Goal: Task Accomplishment & Management: Complete application form

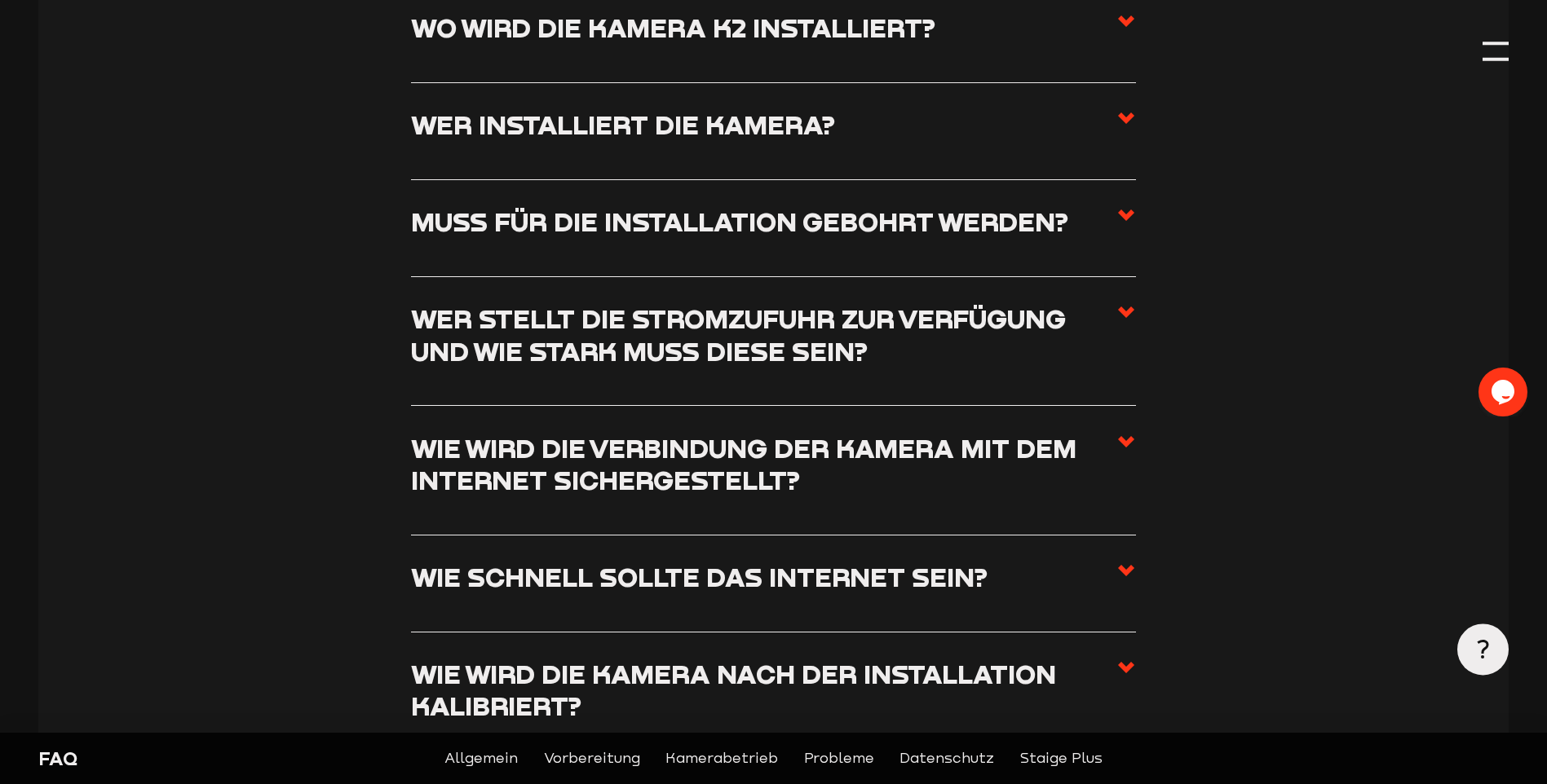
scroll to position [1549, 0]
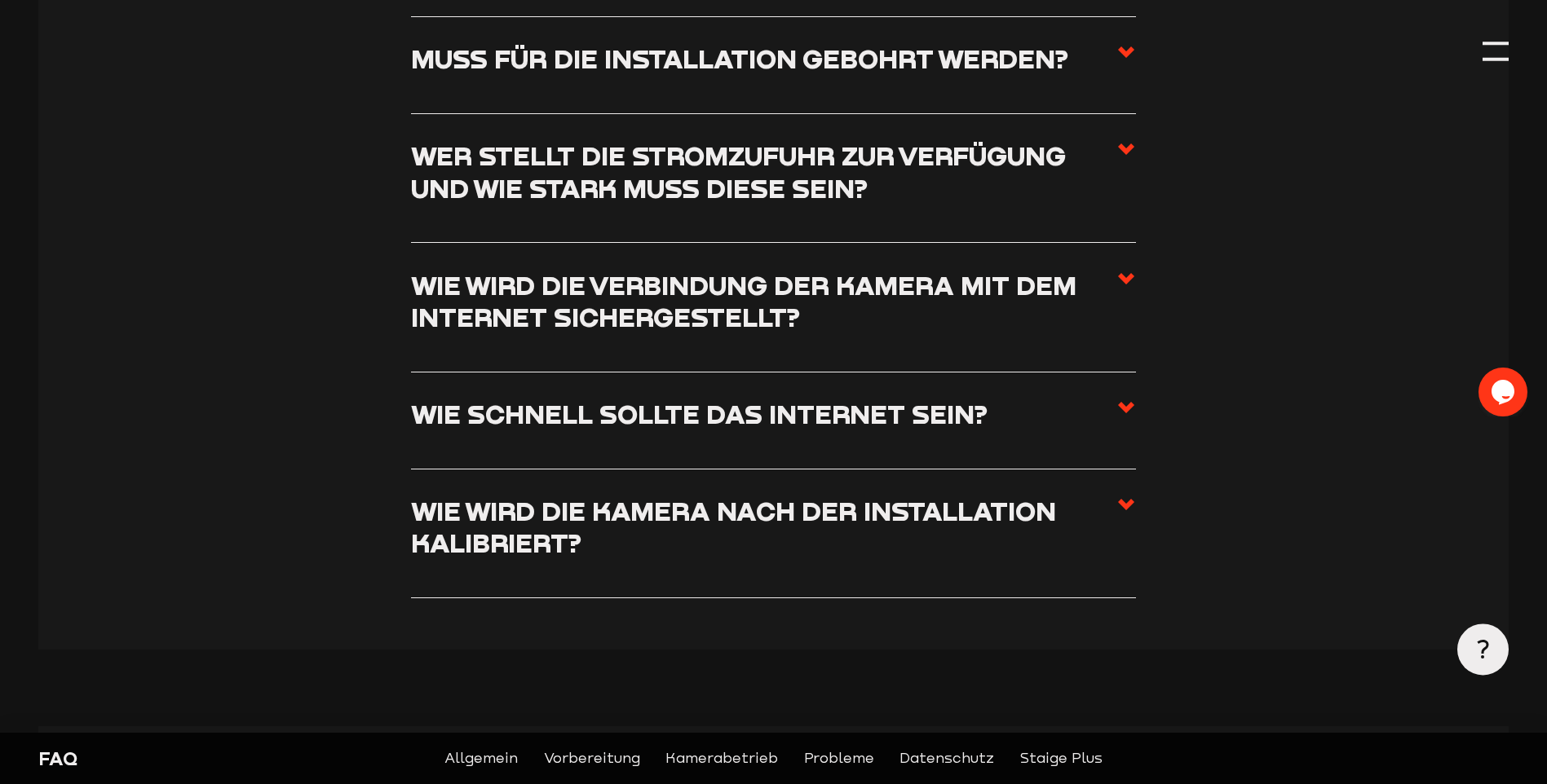
click at [1048, 283] on h3 "Wie wird die Verbindung der Kamera mit dem Internet sichergestellt?" at bounding box center [763, 301] width 705 height 64
click at [0, 0] on input "Wie wird die Verbindung der Kamera mit dem Internet sichergestellt?" at bounding box center [0, 0] width 0 height 0
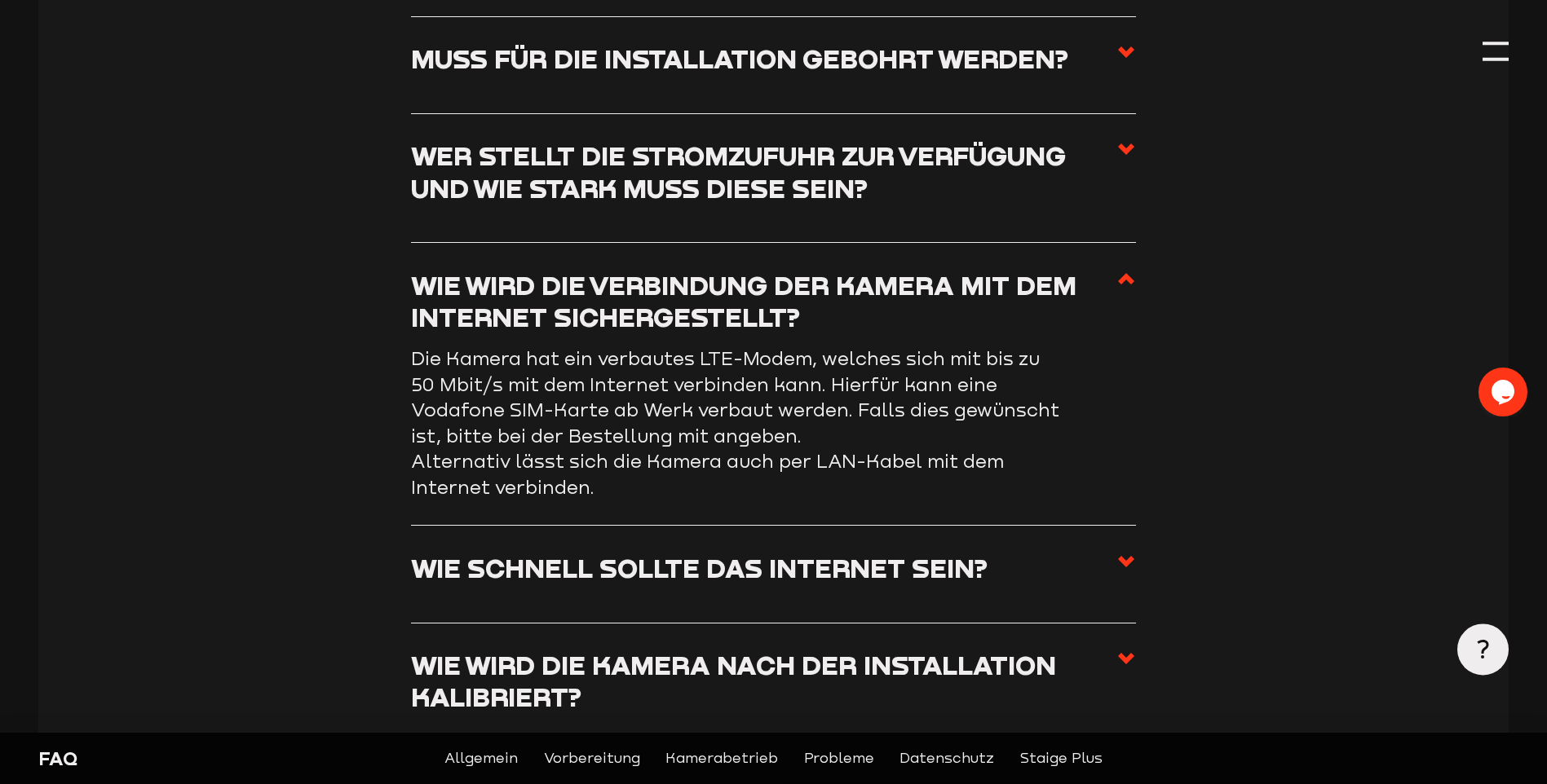
click at [1048, 283] on h3 "Wie wird die Verbindung der Kamera mit dem Internet sichergestellt?" at bounding box center [763, 301] width 705 height 64
click at [0, 0] on input "Wie wird die Verbindung der Kamera mit dem Internet sichergestellt?" at bounding box center [0, 0] width 0 height 0
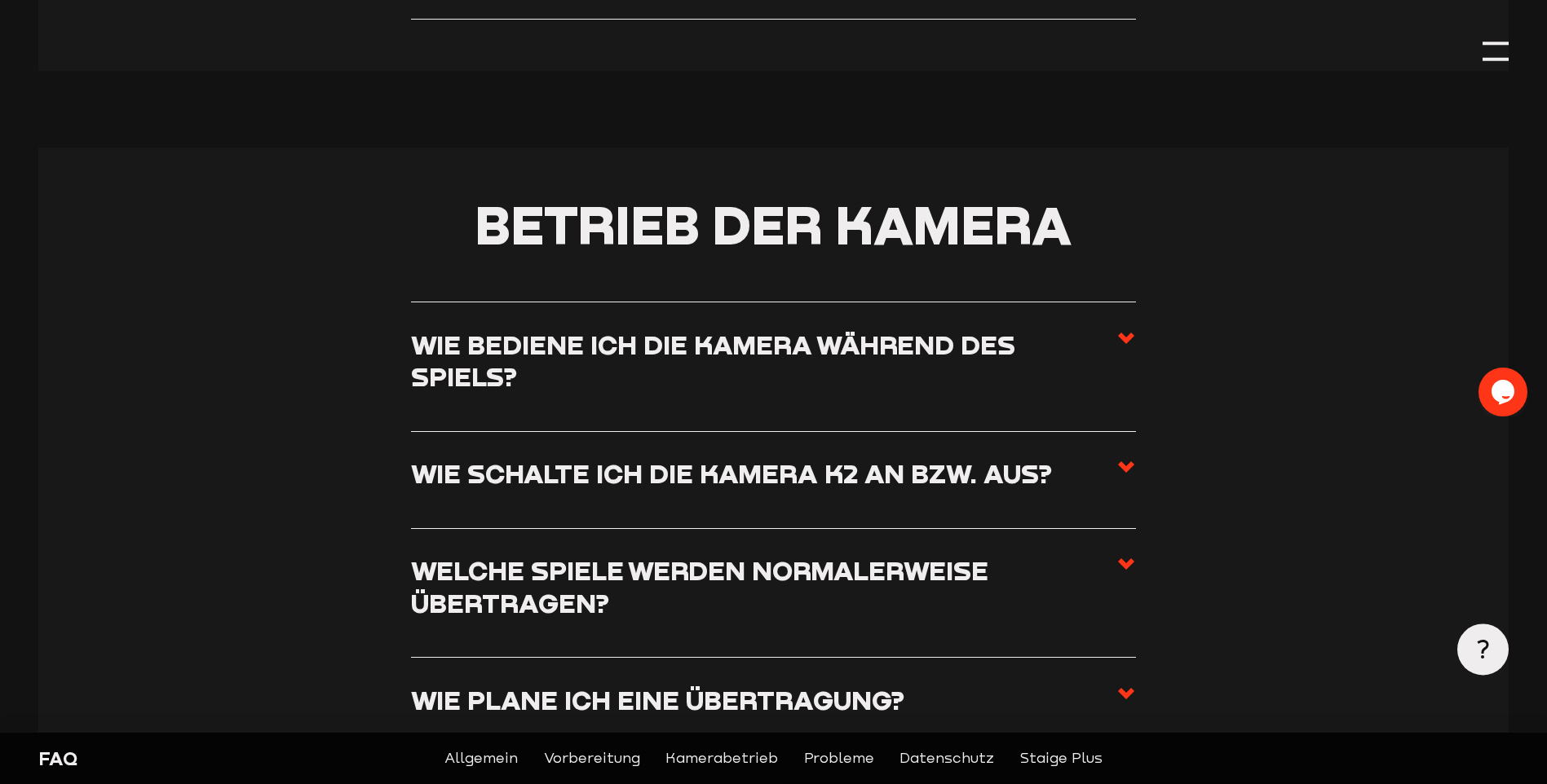
scroll to position [2283, 0]
click at [1010, 347] on h3 "Wie bediene ich die Kamera während des Spiels?" at bounding box center [763, 360] width 705 height 64
click at [0, 0] on input "Wie bediene ich die Kamera während des Spiels?" at bounding box center [0, 0] width 0 height 0
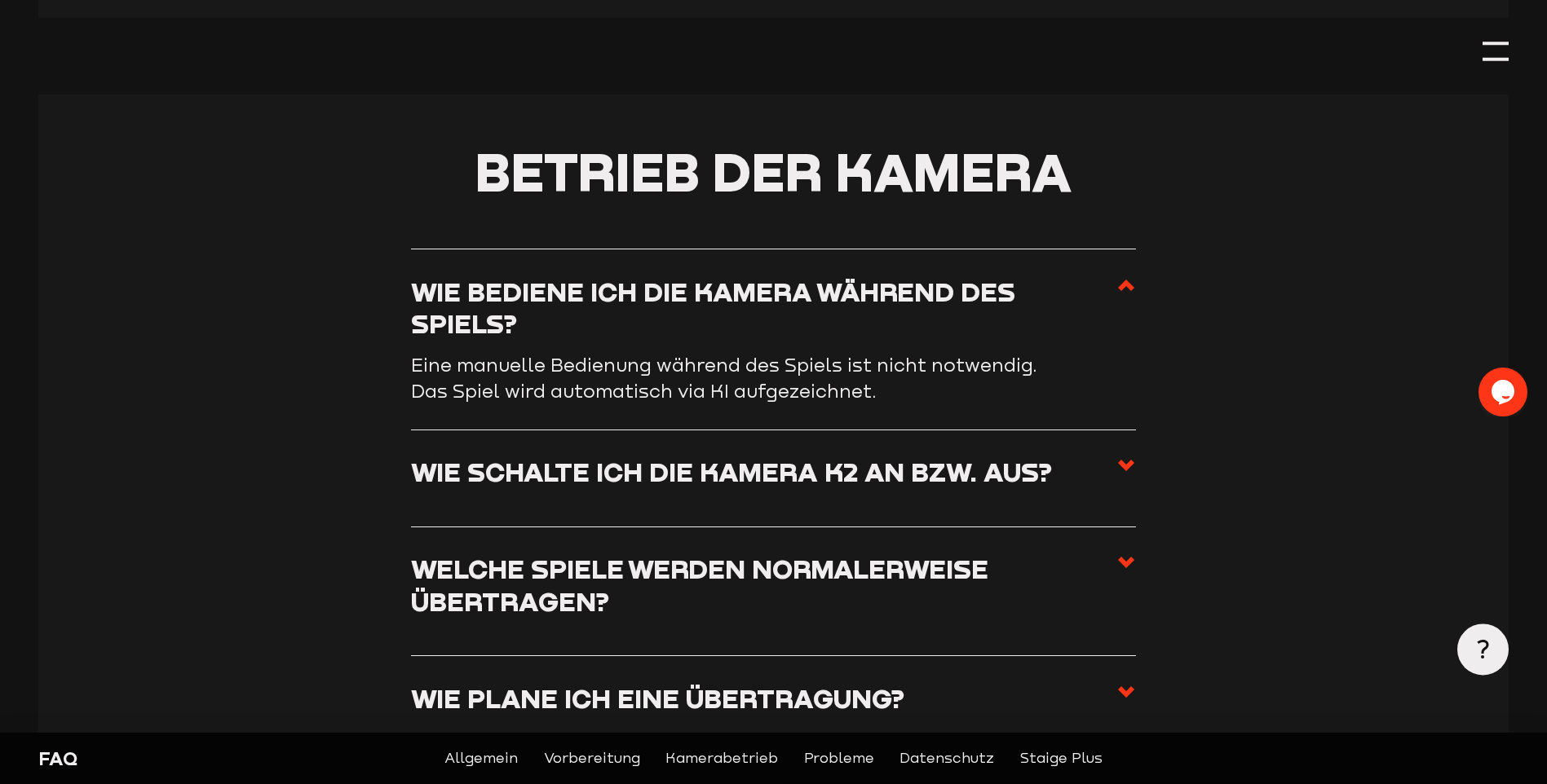
scroll to position [2209, 0]
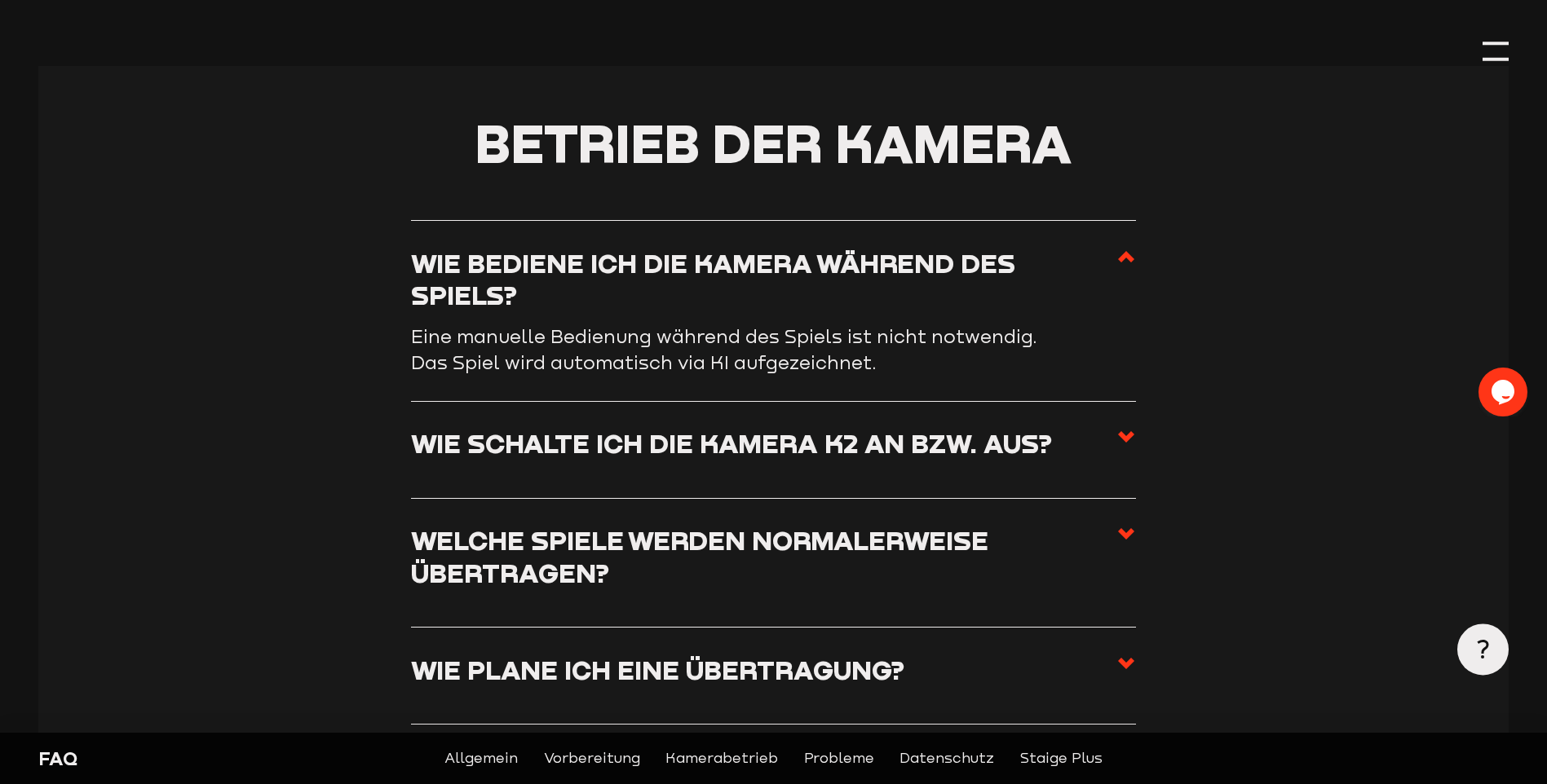
click at [1026, 450] on h3 "Wie schalte ich die Kamera K2 an bzw. aus?" at bounding box center [731, 443] width 641 height 32
click at [0, 0] on input "Wie schalte ich die Kamera K2 an bzw. aus?" at bounding box center [0, 0] width 0 height 0
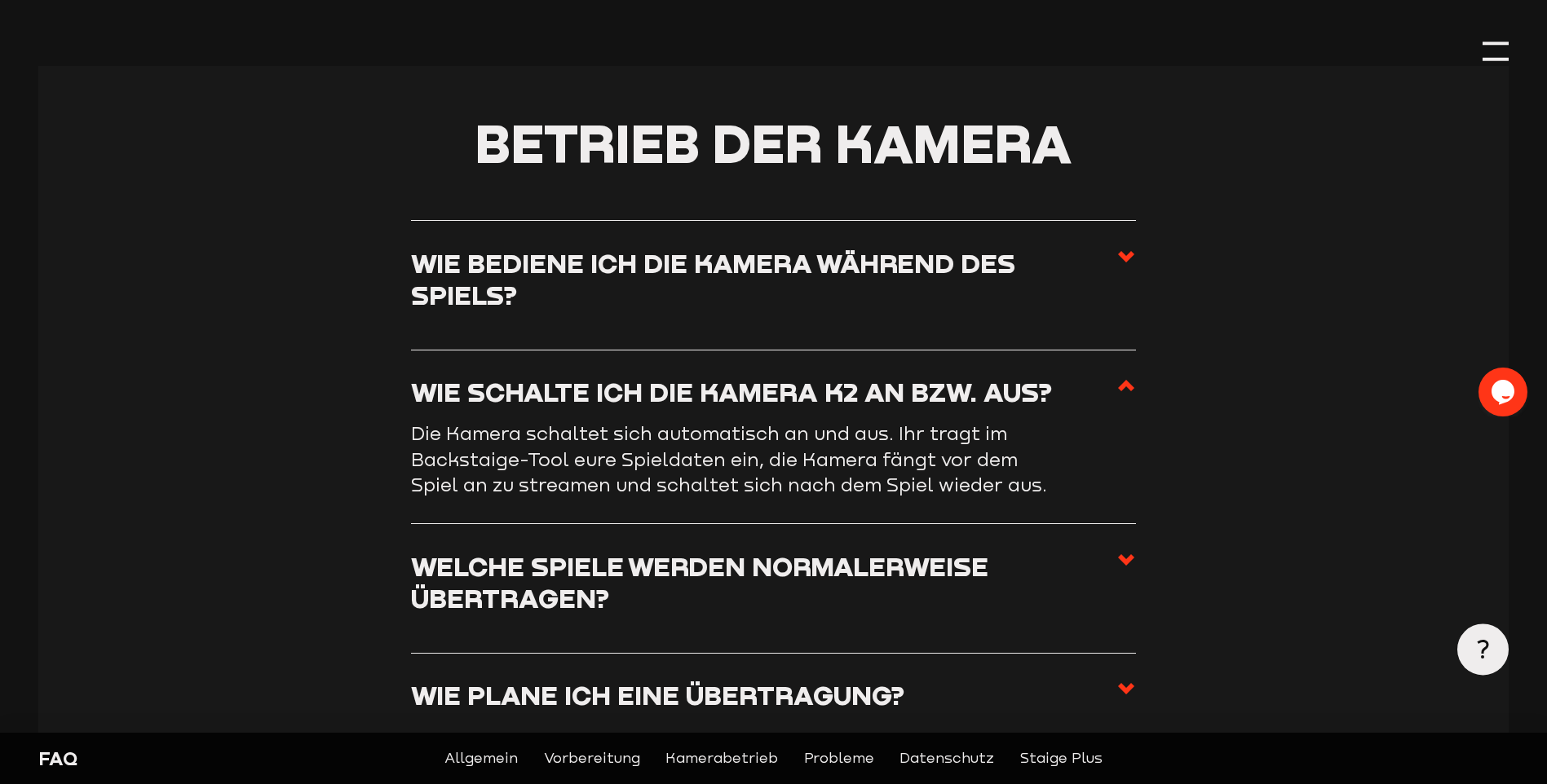
click at [517, 467] on p "Die Kamera schaltet sich automatisch an und aus. Ihr tragt im Backstaige-Tool e…" at bounding box center [737, 459] width 653 height 76
click at [924, 570] on h3 "Welche Spiele werden normalerweise übertragen?" at bounding box center [763, 581] width 705 height 64
click at [0, 0] on input "Welche Spiele werden normalerweise übertragen?" at bounding box center [0, 0] width 0 height 0
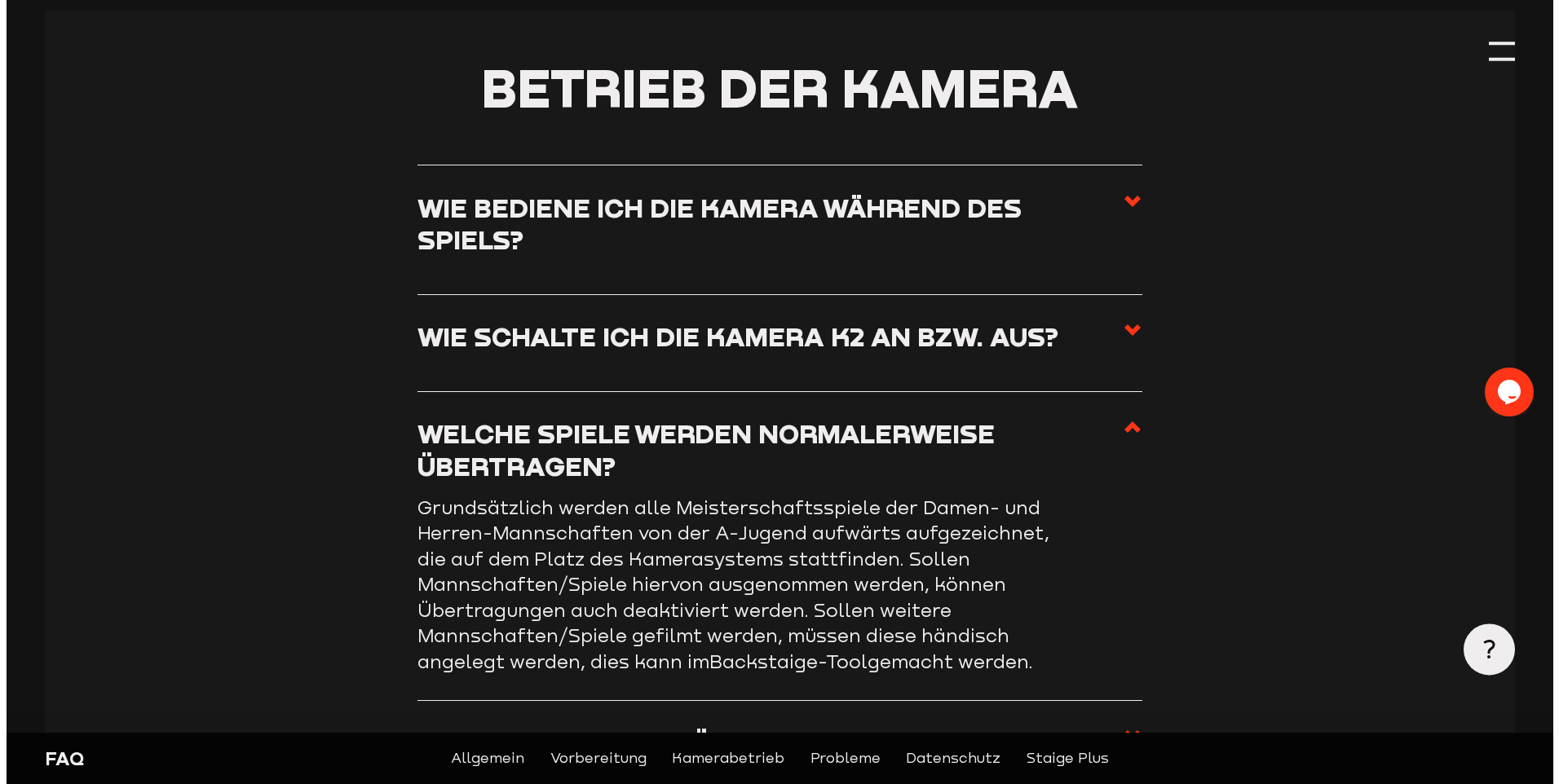
scroll to position [2291, 0]
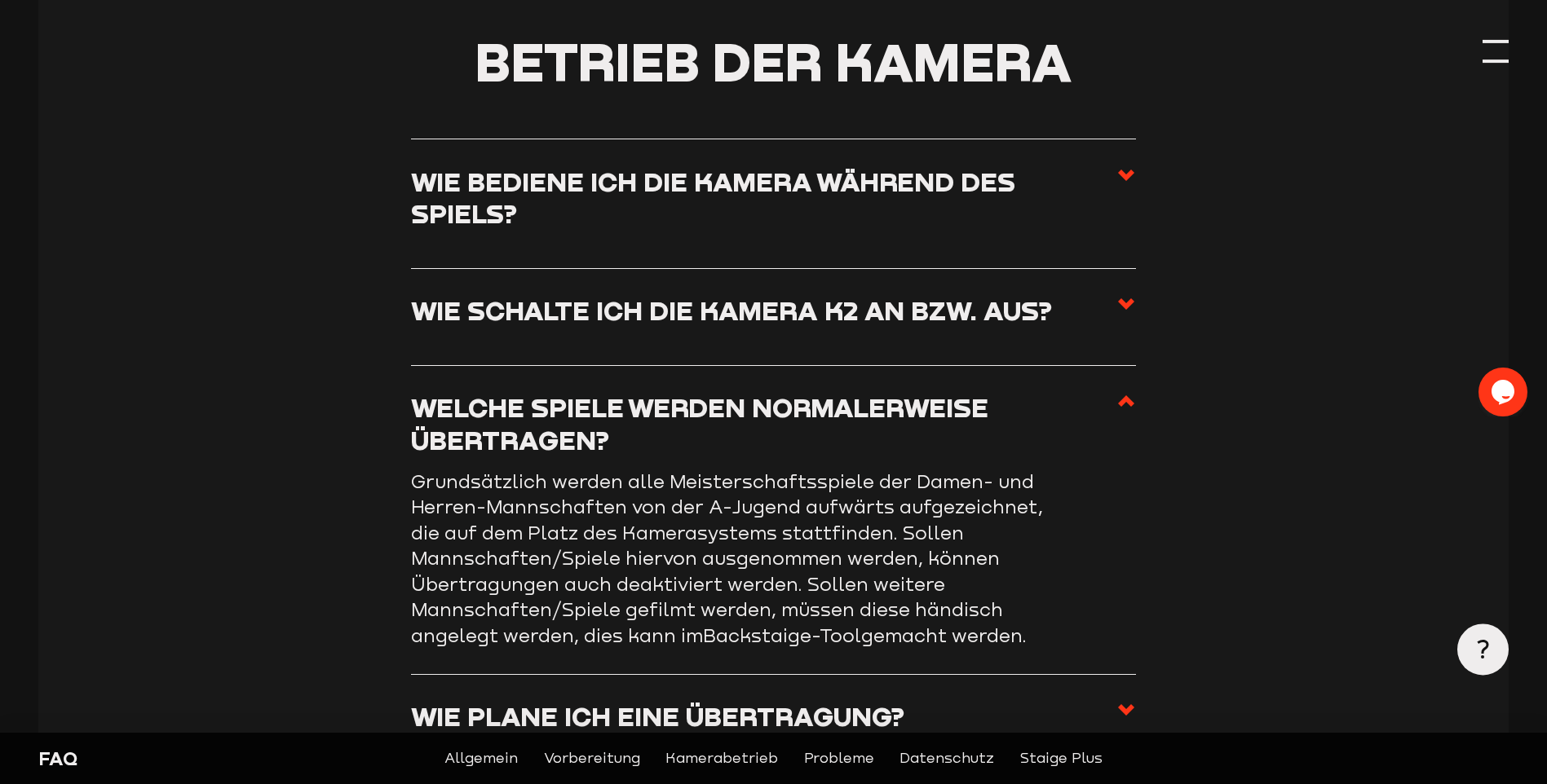
click at [1480, 42] on section "Betrieb der Kamera Wie bediene ich die Kamera während des Spiels? Eine manuelle…" at bounding box center [774, 774] width 1471 height 1580
click at [1490, 42] on div at bounding box center [1495, 42] width 25 height 4
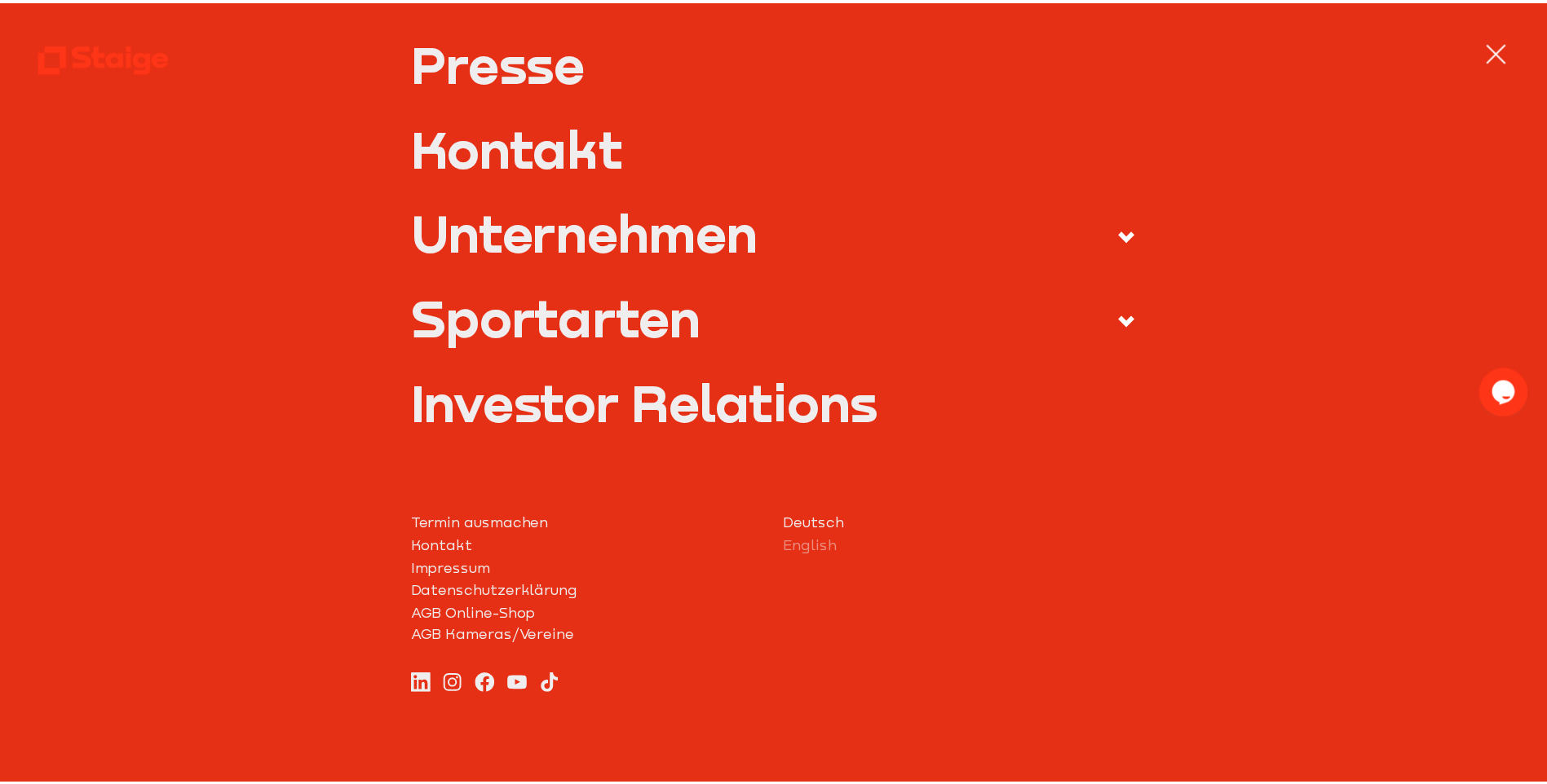
scroll to position [691, 0]
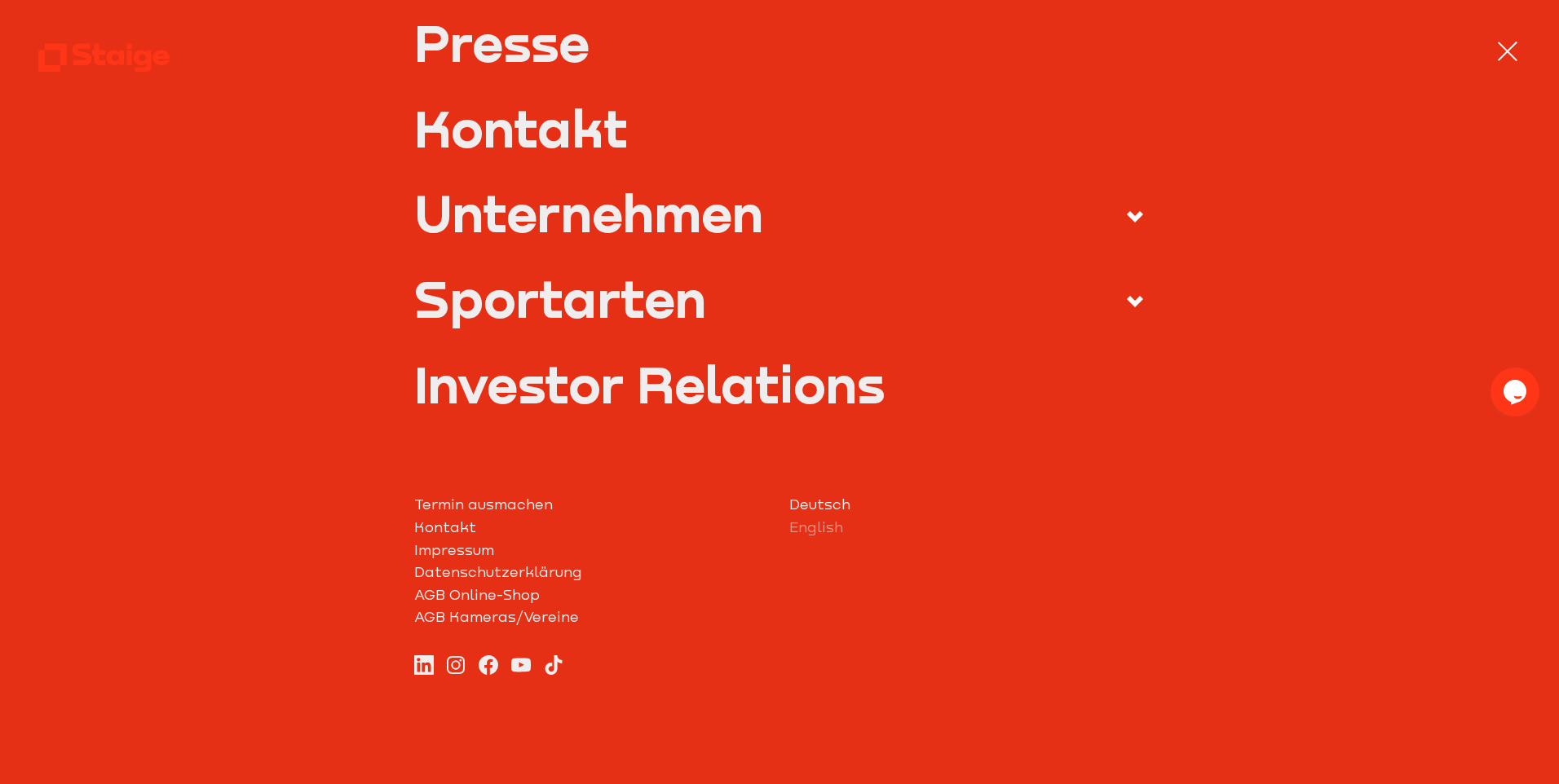
drag, startPoint x: 275, startPoint y: 445, endPoint x: 414, endPoint y: 411, distance: 143.1
click at [275, 445] on div "Entdecken Produkte Staige K2" at bounding box center [779, 123] width 1482 height 1322
click at [1511, 51] on div at bounding box center [1508, 52] width 26 height 26
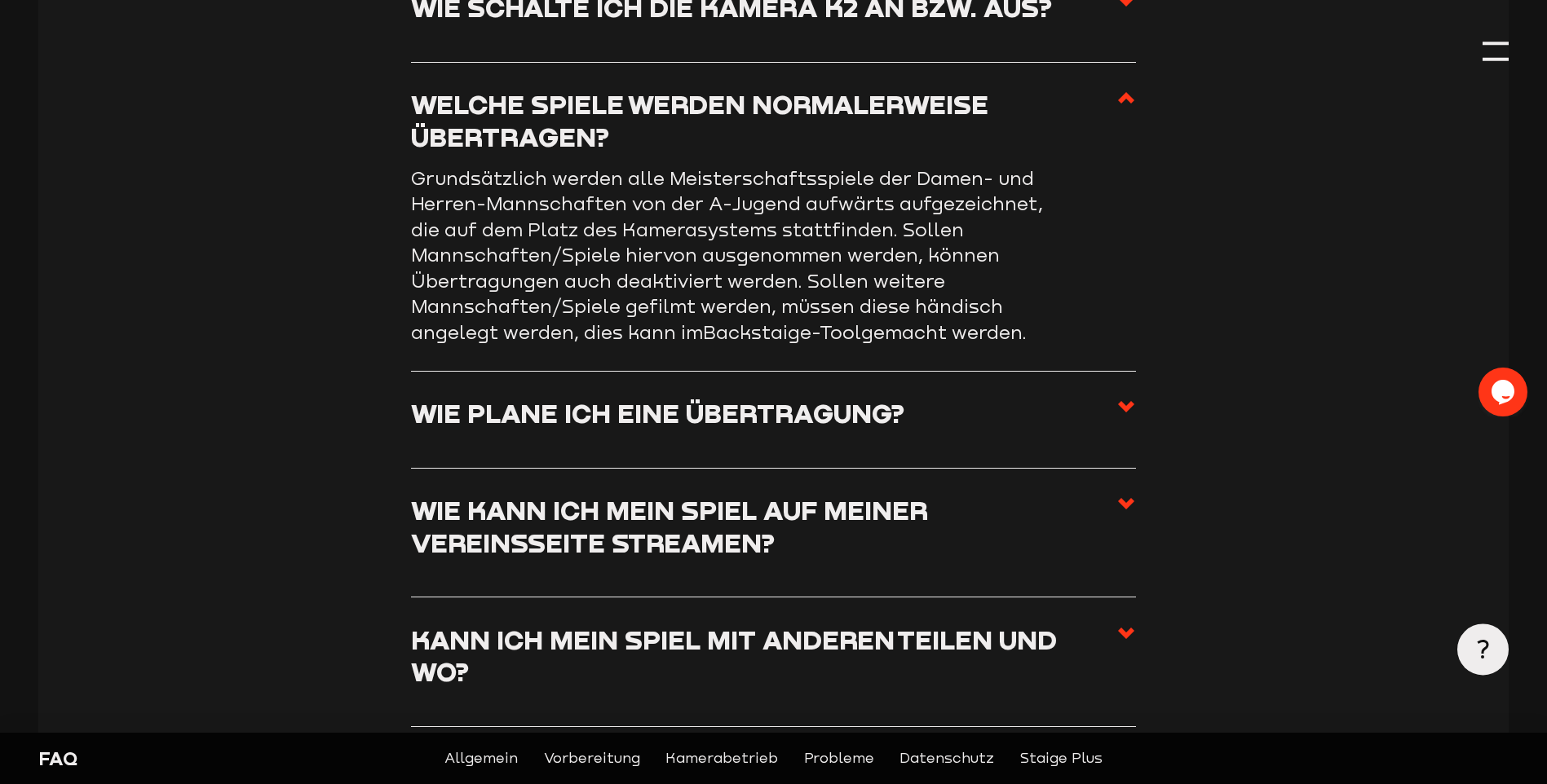
scroll to position [2617, 0]
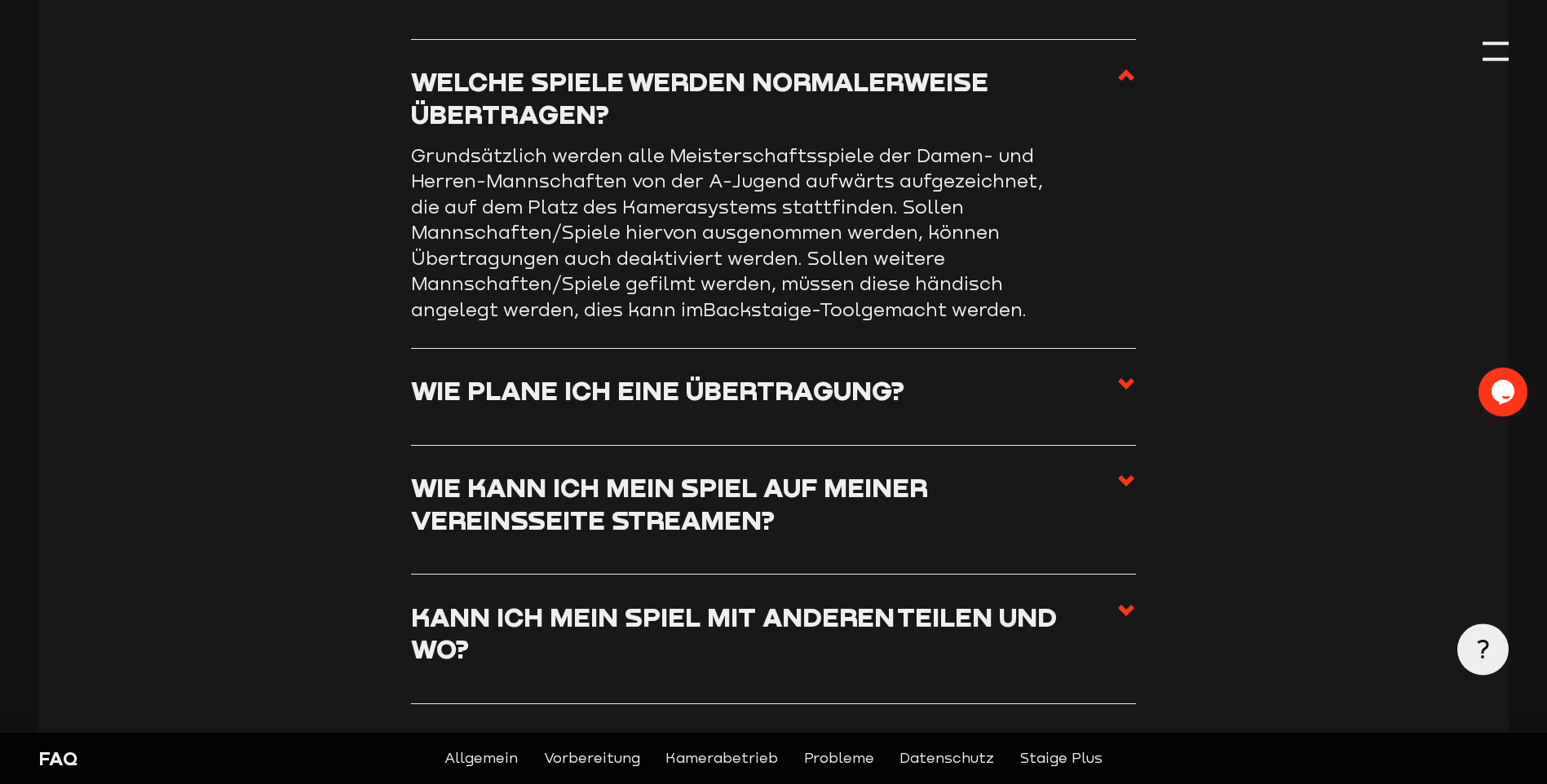
click at [862, 396] on h3 "Wie plane ich eine Übertragung?" at bounding box center [657, 390] width 493 height 32
click at [0, 0] on input "Wie plane ich eine Übertragung?" at bounding box center [0, 0] width 0 height 0
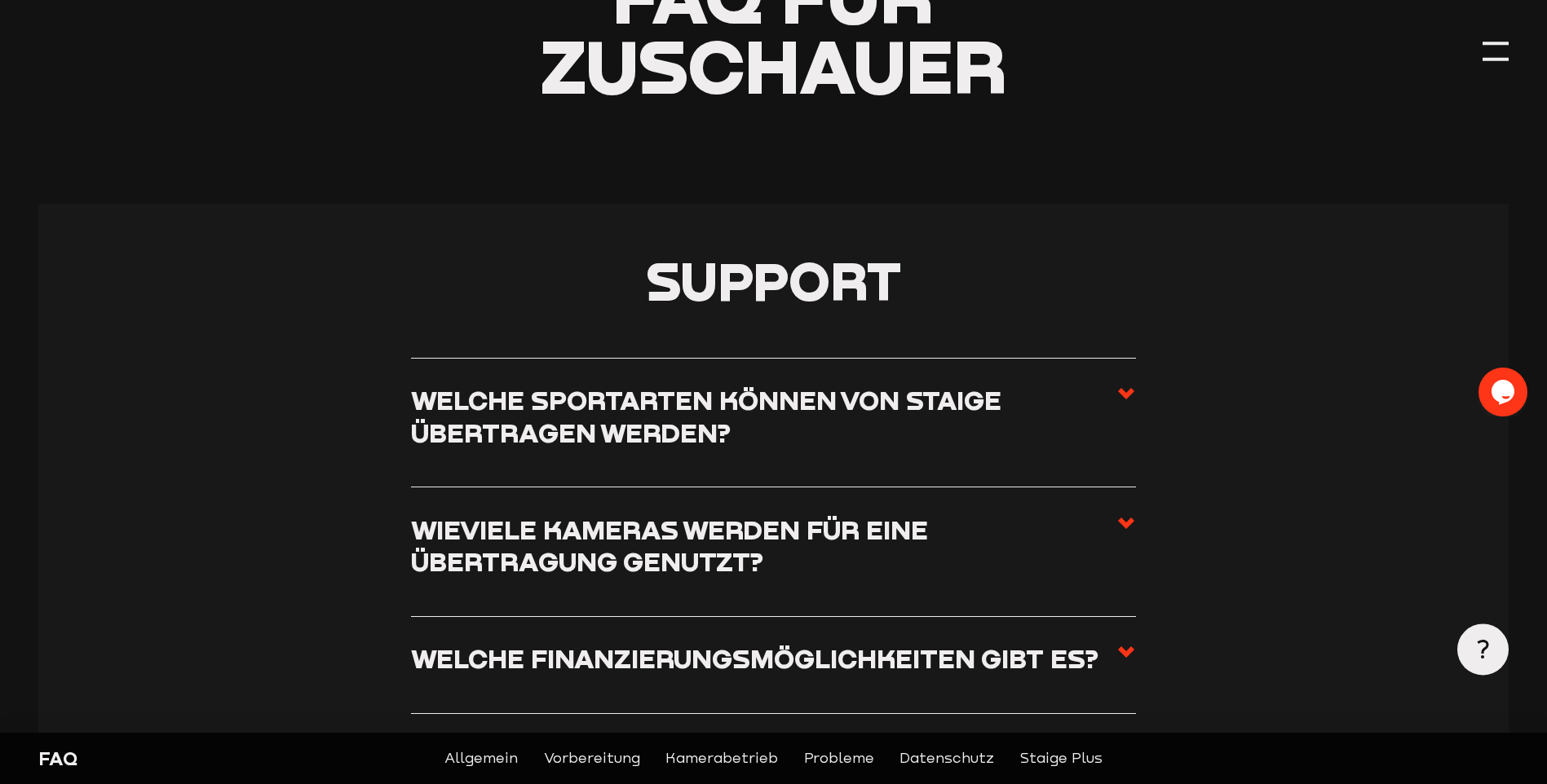
scroll to position [0, 0]
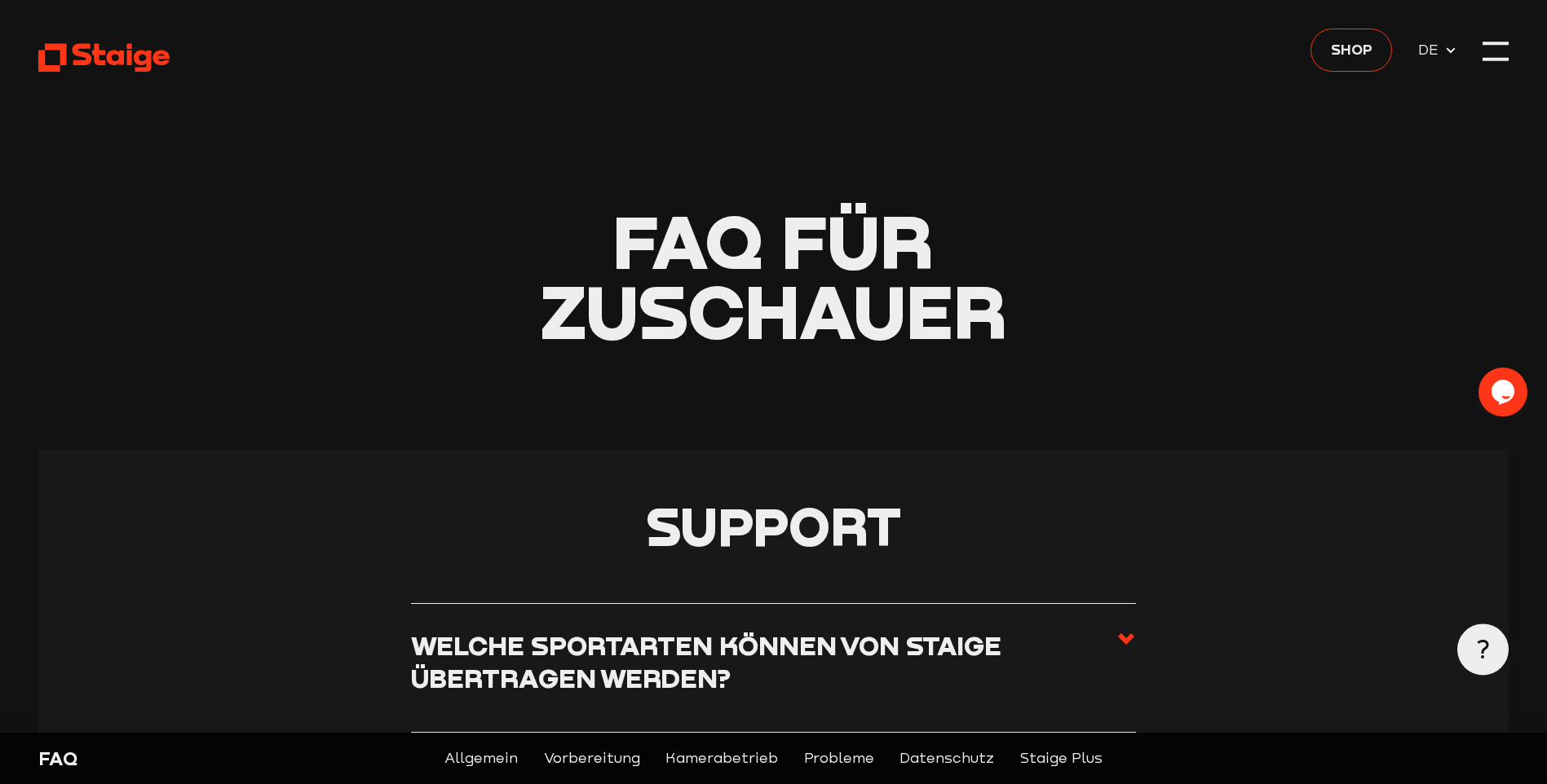
click at [149, 57] on use at bounding box center [104, 58] width 132 height 29
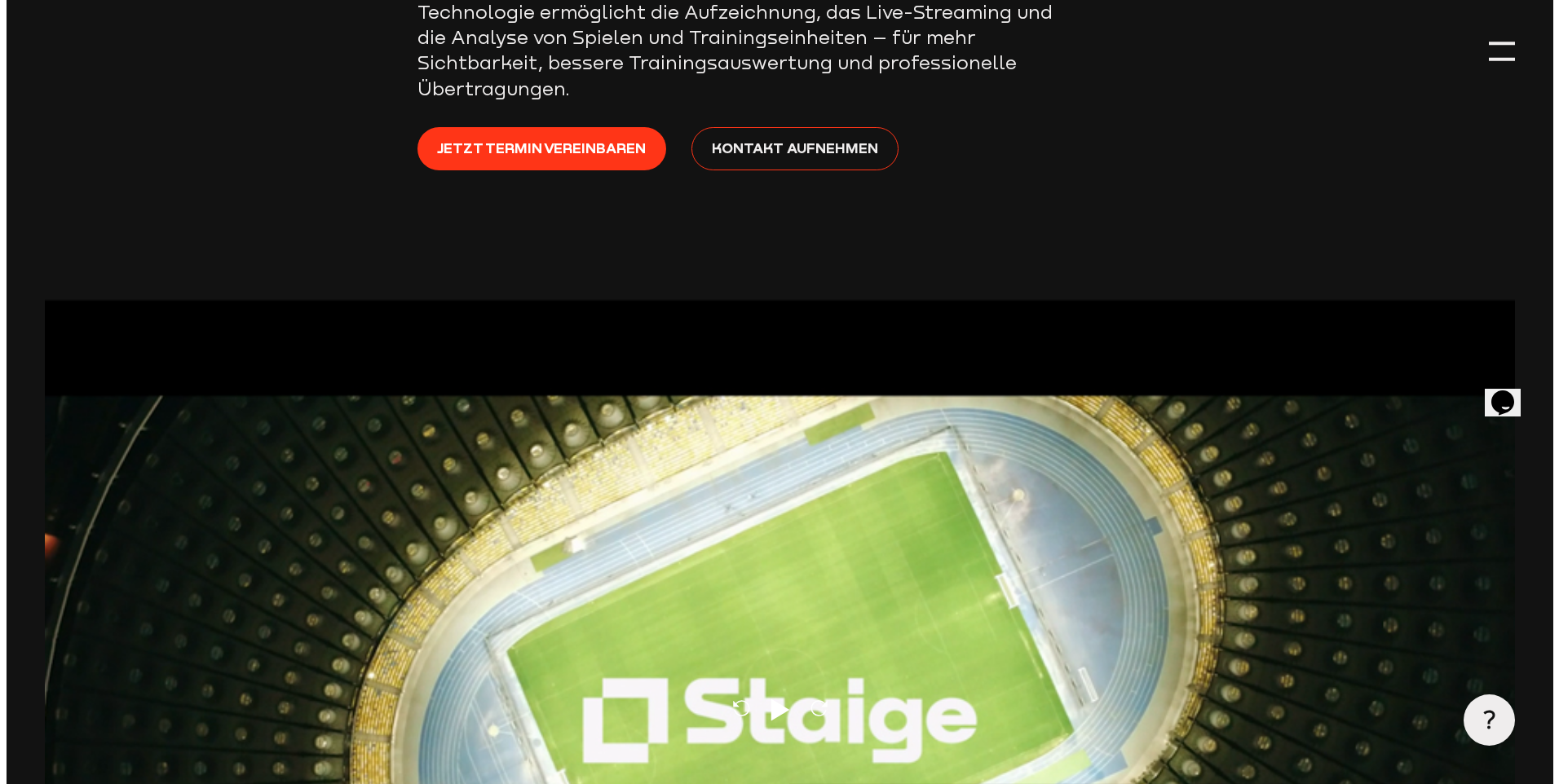
scroll to position [571, 0]
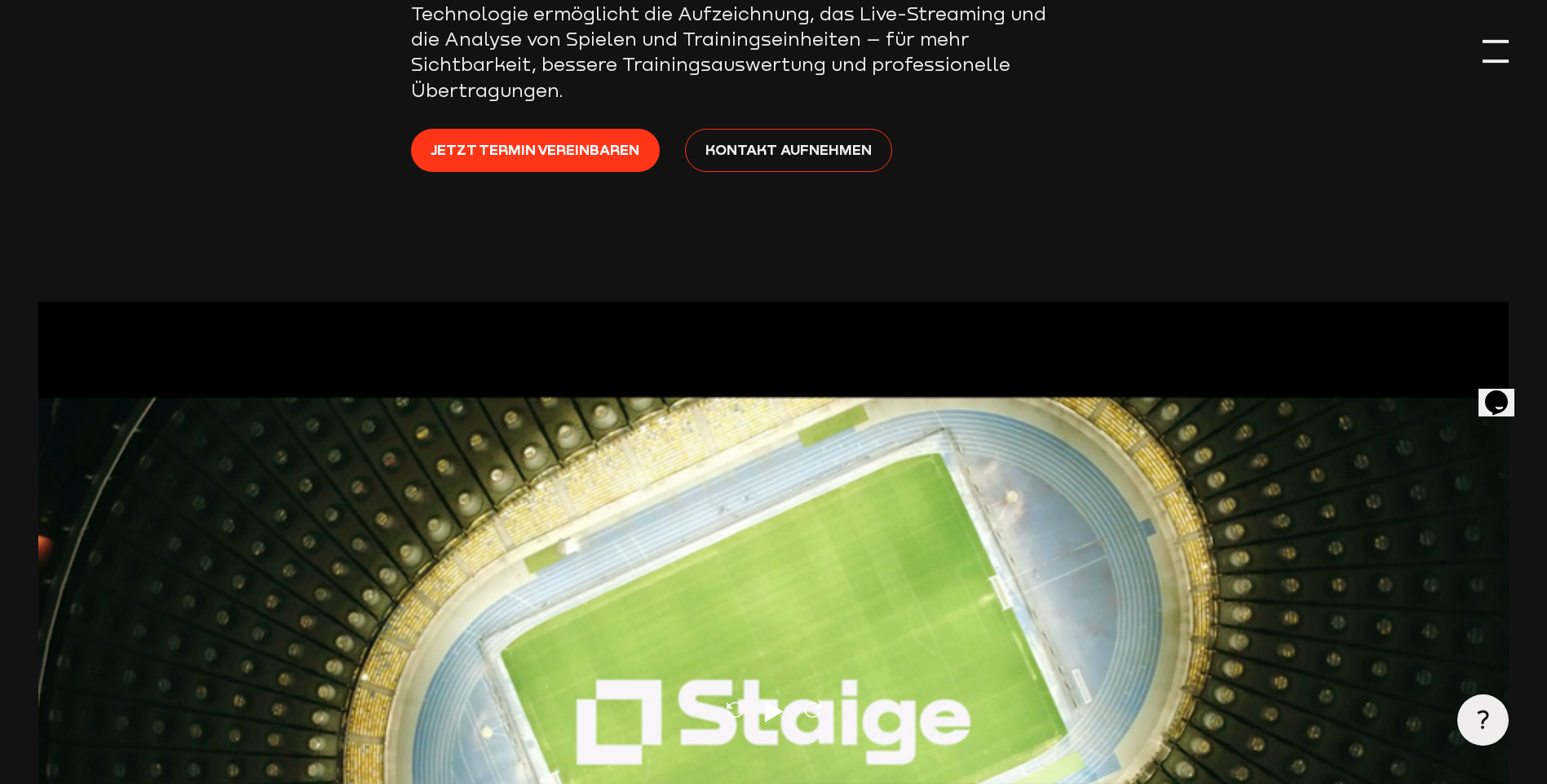
click at [1498, 40] on div at bounding box center [1495, 42] width 25 height 4
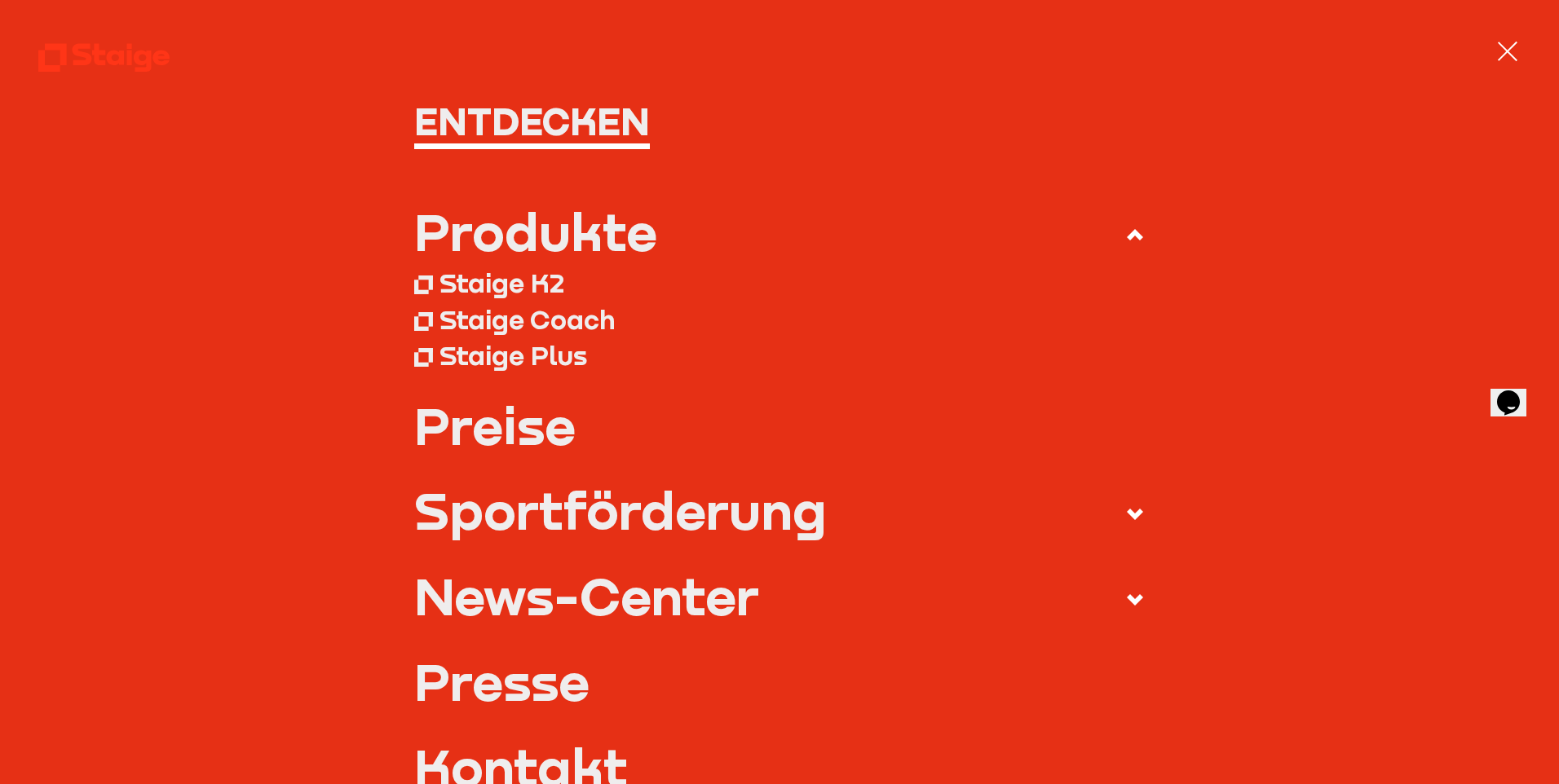
scroll to position [326, 0]
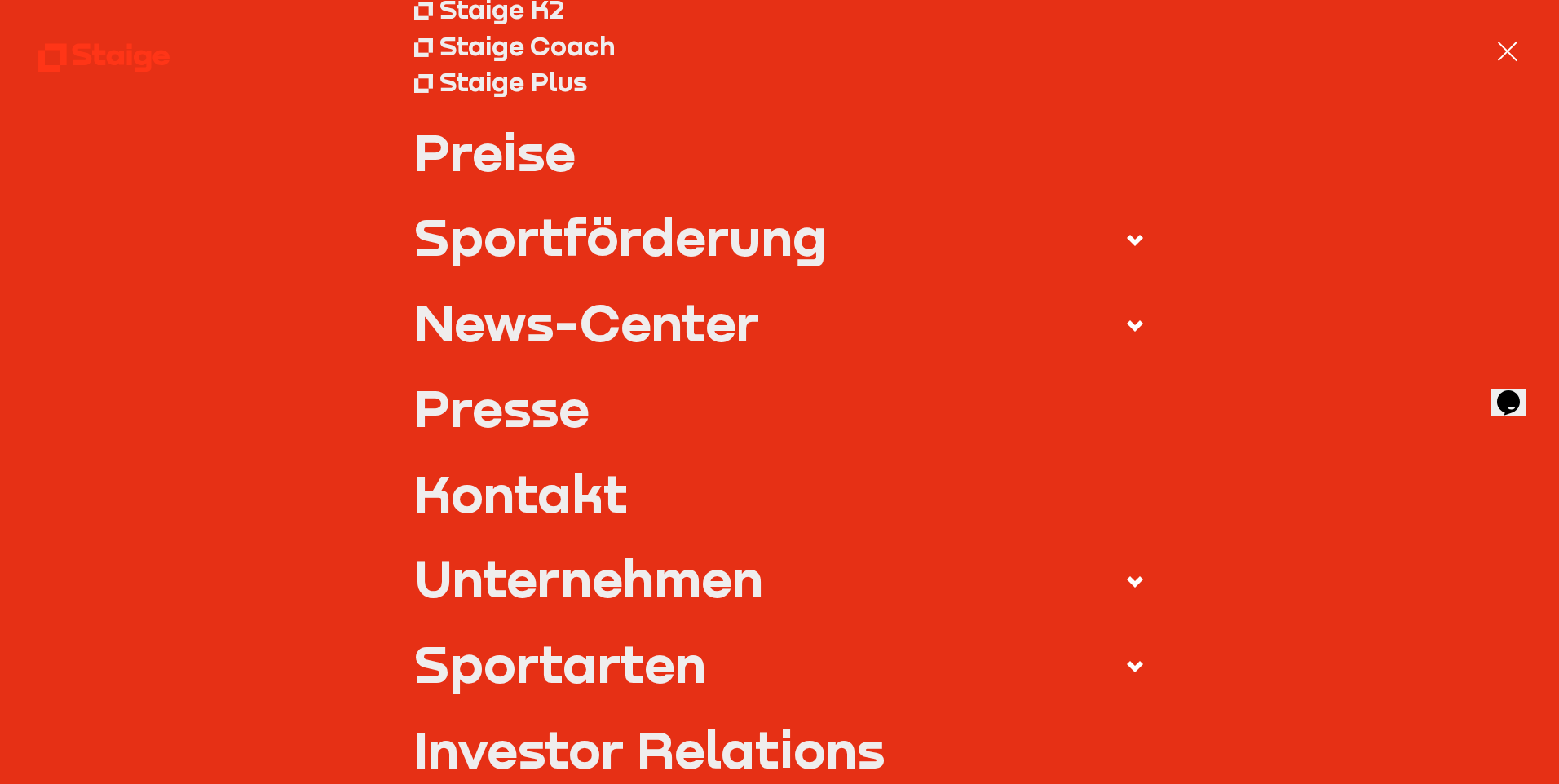
click at [537, 493] on link "Kontakt" at bounding box center [780, 493] width 732 height 52
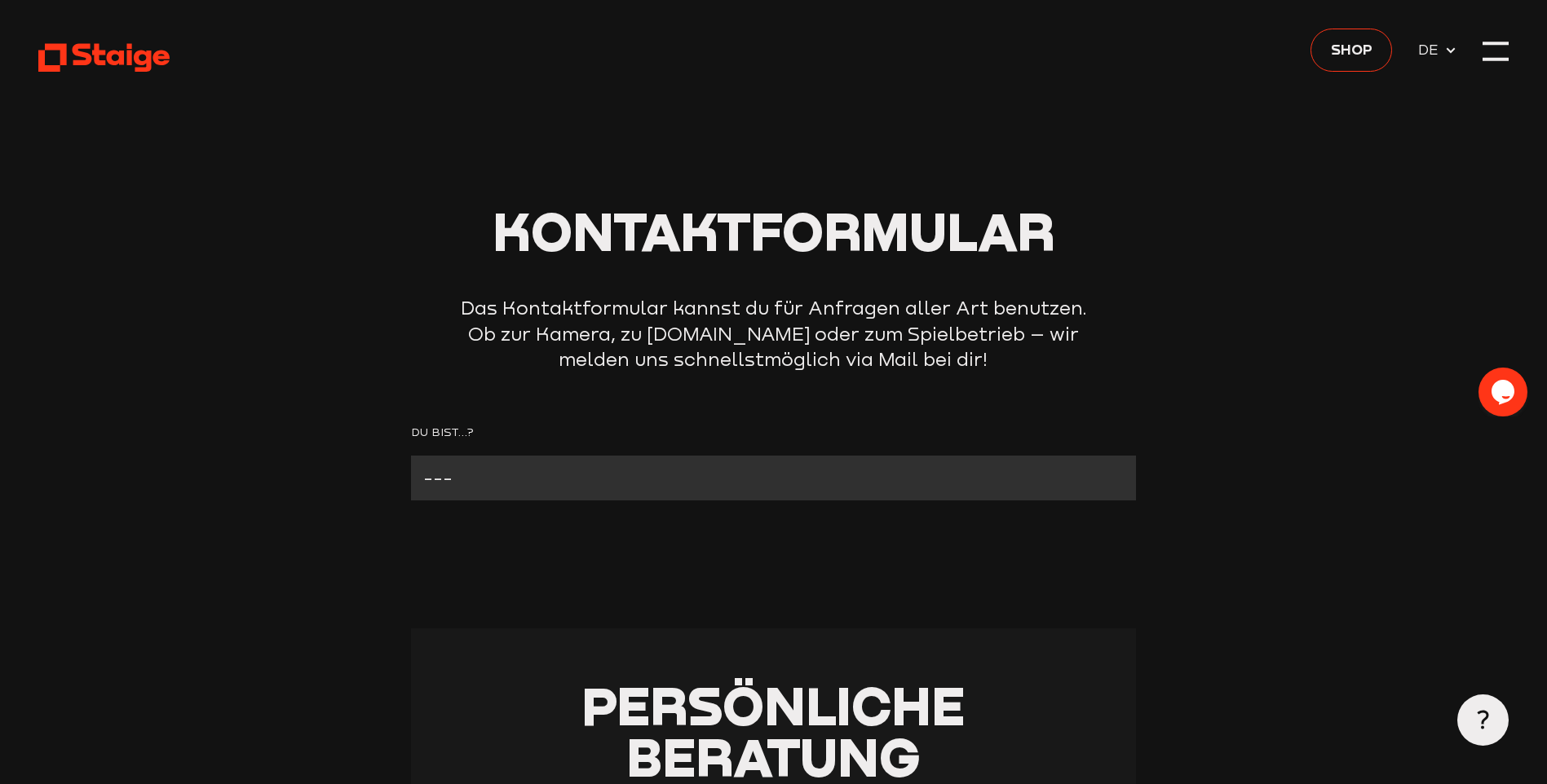
click at [453, 471] on select "--- Verein mit Kamera Verein ohne Kamera Fan Andere" at bounding box center [773, 478] width 725 height 45
select select "Andere"
click at [411, 457] on select "--- Verein mit Kamera Verein ohne Kamera Fan Andere" at bounding box center [773, 478] width 725 height 45
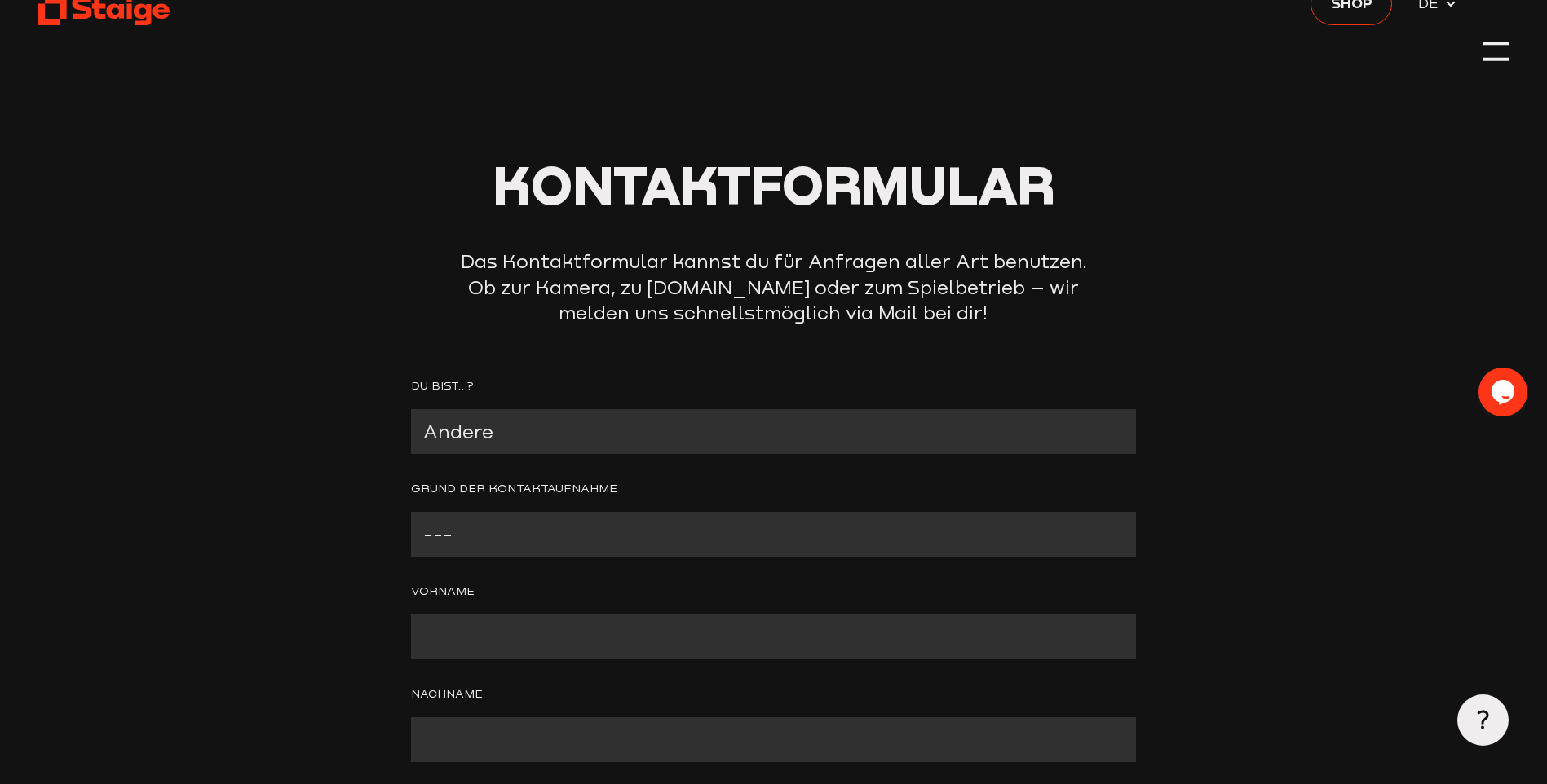
scroll to position [163, 0]
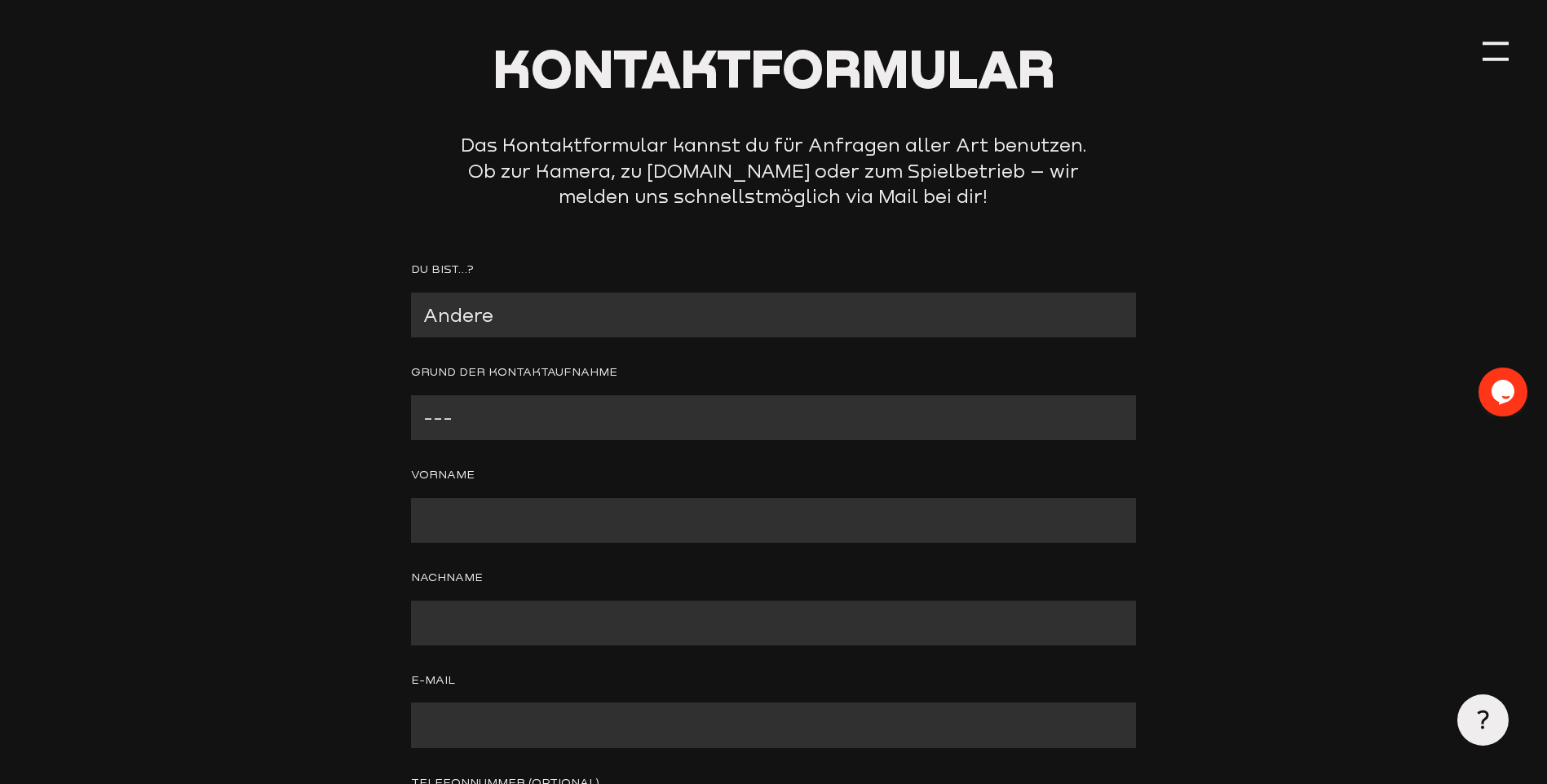
click at [490, 423] on select "--- Presseanfrage Ich möchte mich bewerben Ich möchte Spiele kommentieren Ander…" at bounding box center [773, 417] width 725 height 45
select select "Anderer Grund (bitte angeben)"
click at [411, 396] on select "--- Presseanfrage Ich möchte mich bewerben Ich möchte Spiele kommentieren Ander…" at bounding box center [773, 417] width 725 height 45
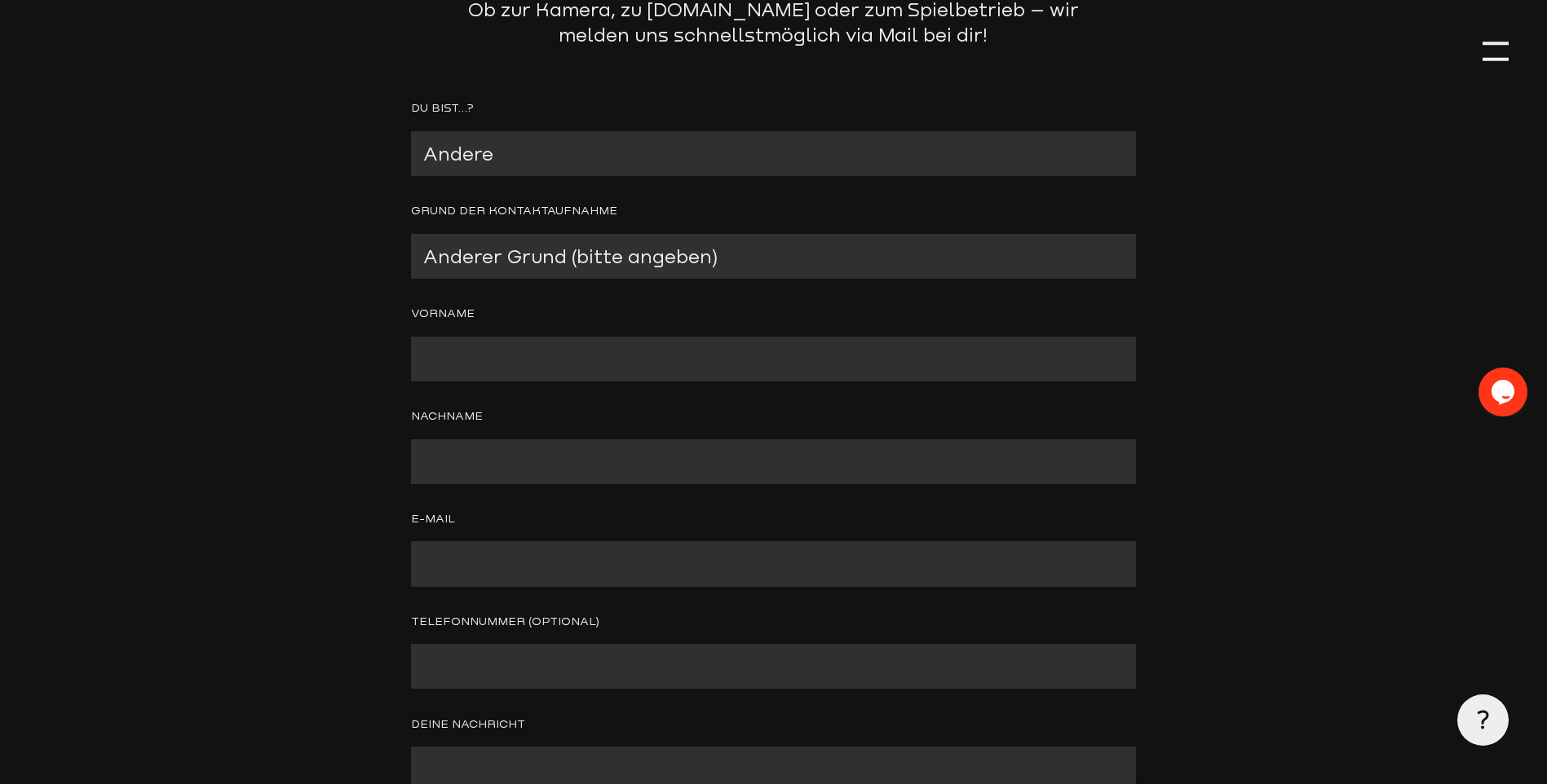
scroll to position [326, 0]
click at [793, 253] on select "--- Presseanfrage Ich möchte mich bewerben Ich möchte Spiele kommentieren Ander…" at bounding box center [773, 254] width 725 height 45
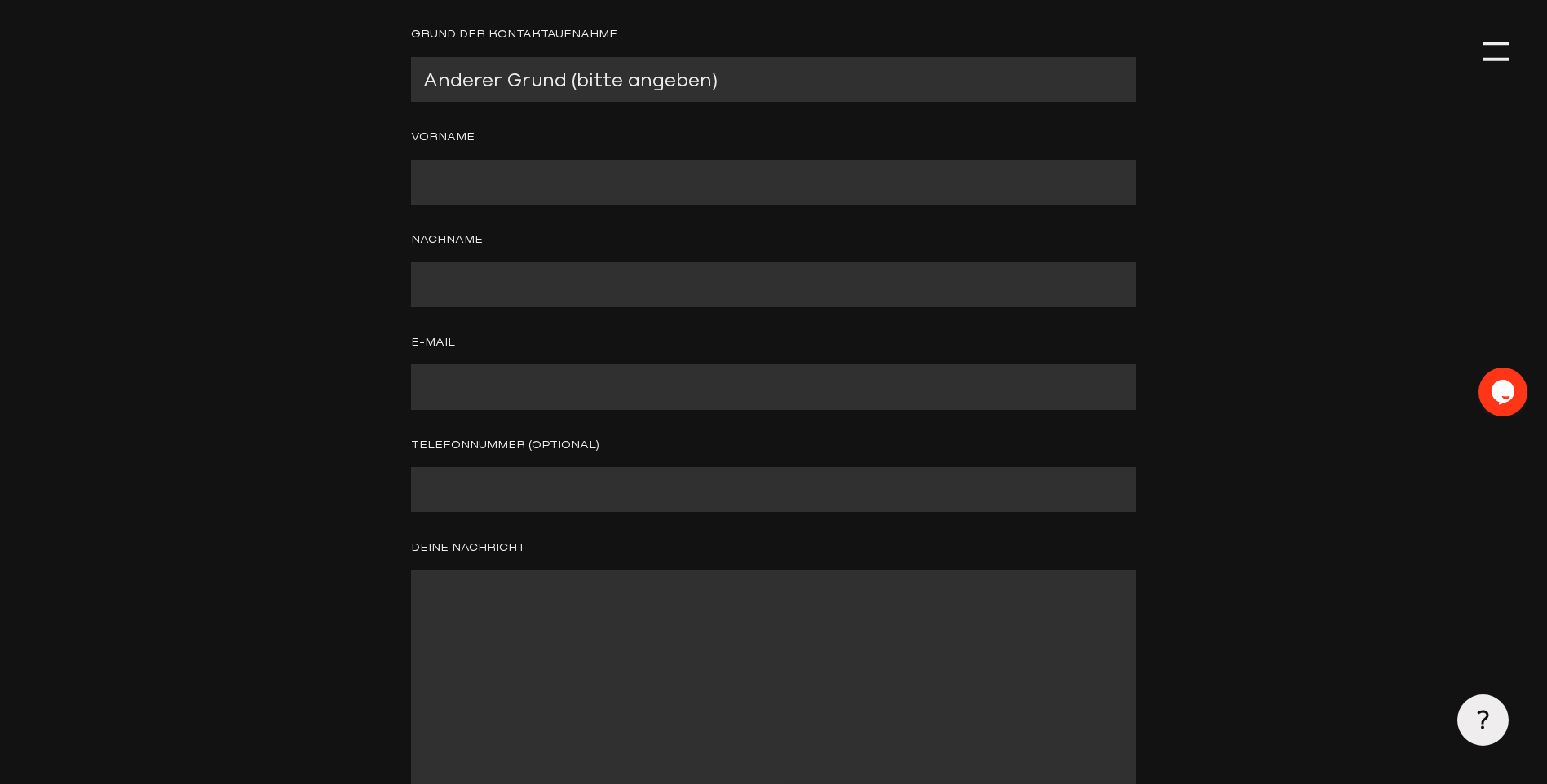
scroll to position [816, 0]
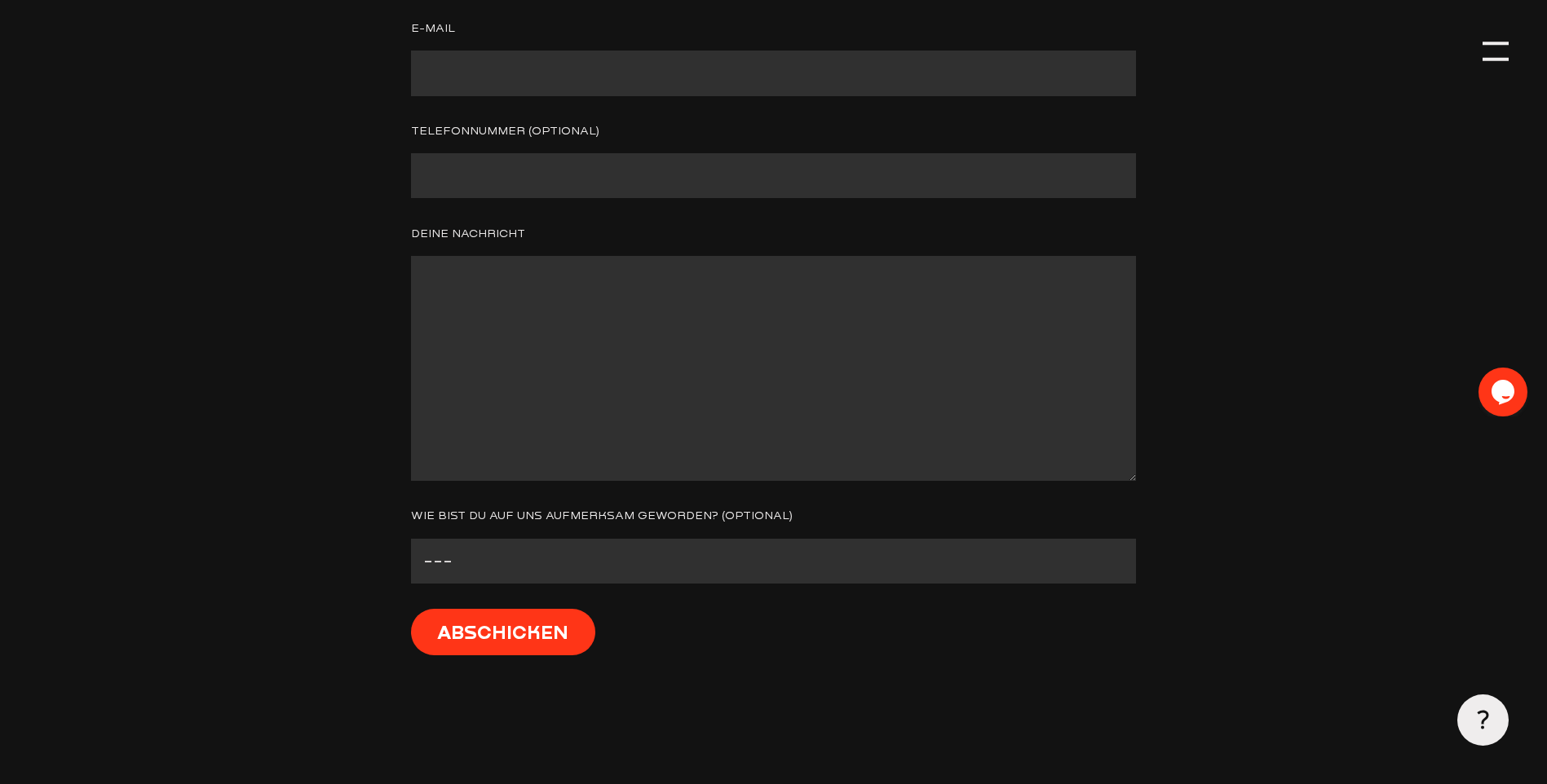
click at [590, 561] on select "--- Facebook Instagram Google Linkedin E-Mail Anderer Verein Sonstige" at bounding box center [773, 560] width 725 height 45
select select "Sonstige"
click at [411, 541] on select "--- Facebook Instagram Google Linkedin E-Mail Anderer Verein Sonstige" at bounding box center [773, 560] width 725 height 45
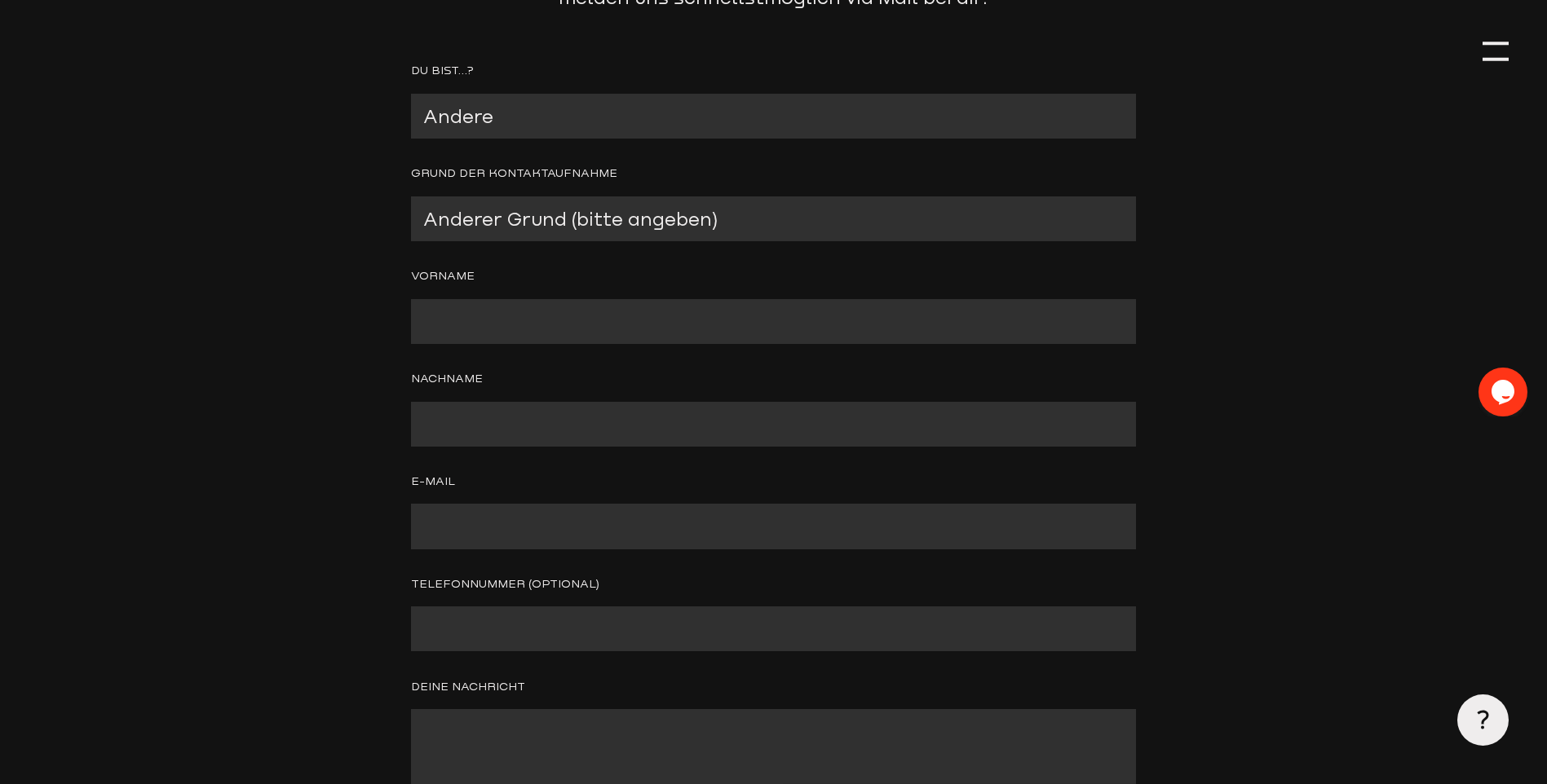
scroll to position [326, 0]
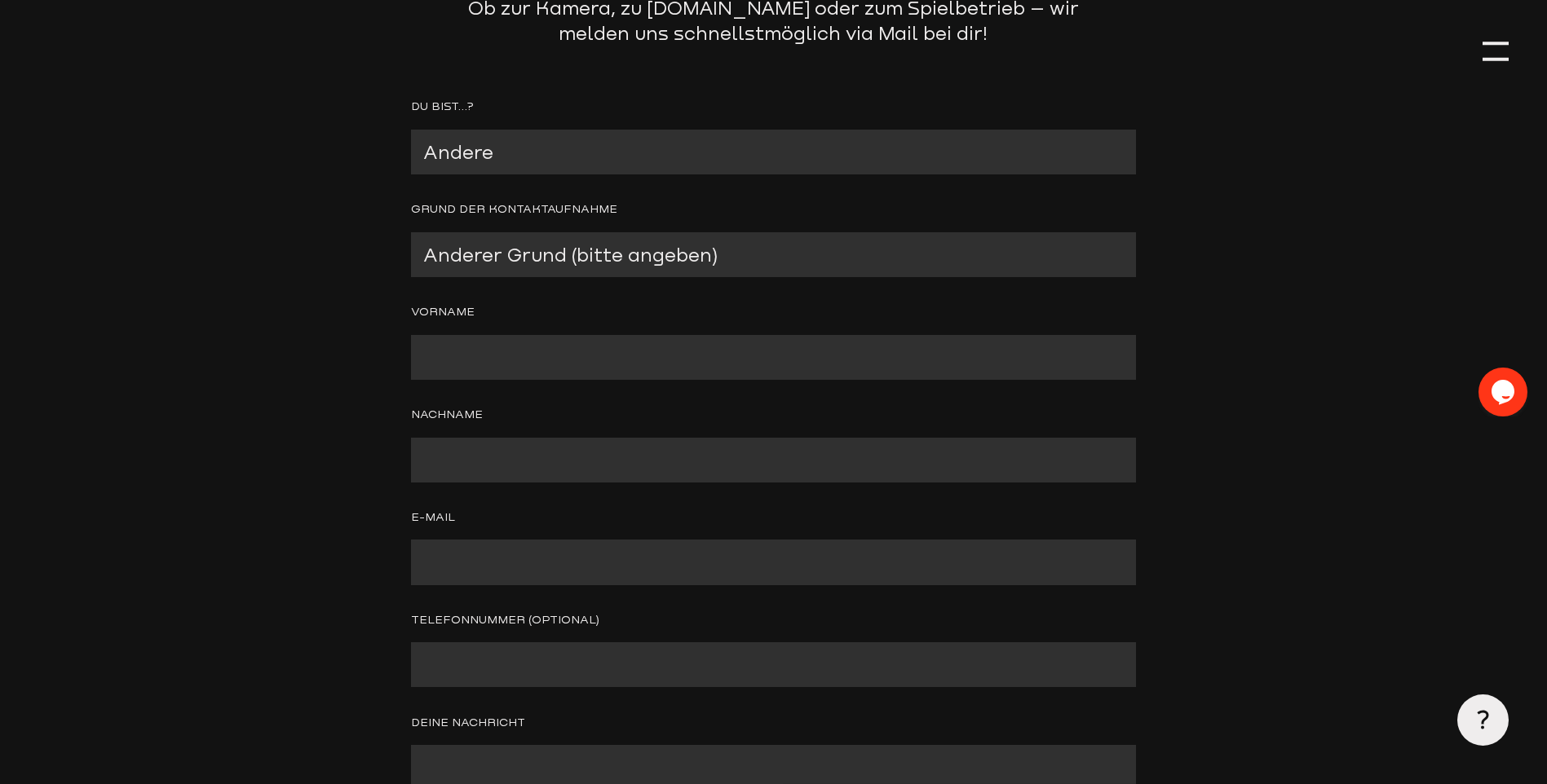
click at [462, 364] on input "Contact form" at bounding box center [773, 357] width 725 height 45
click at [550, 96] on header "Kontaktformular Das Kontaktformular kannst du für Anfragen aller Art benutzen. …" at bounding box center [774, 474] width 1471 height 1600
click at [539, 142] on select "--- Verein mit Kamera Verein ohne Kamera Fan Andere" at bounding box center [773, 152] width 725 height 45
click at [539, 140] on select "--- Verein mit Kamera Verein ohne Kamera Fan Andere" at bounding box center [773, 152] width 725 height 45
click at [513, 346] on input "Contact form" at bounding box center [773, 357] width 725 height 45
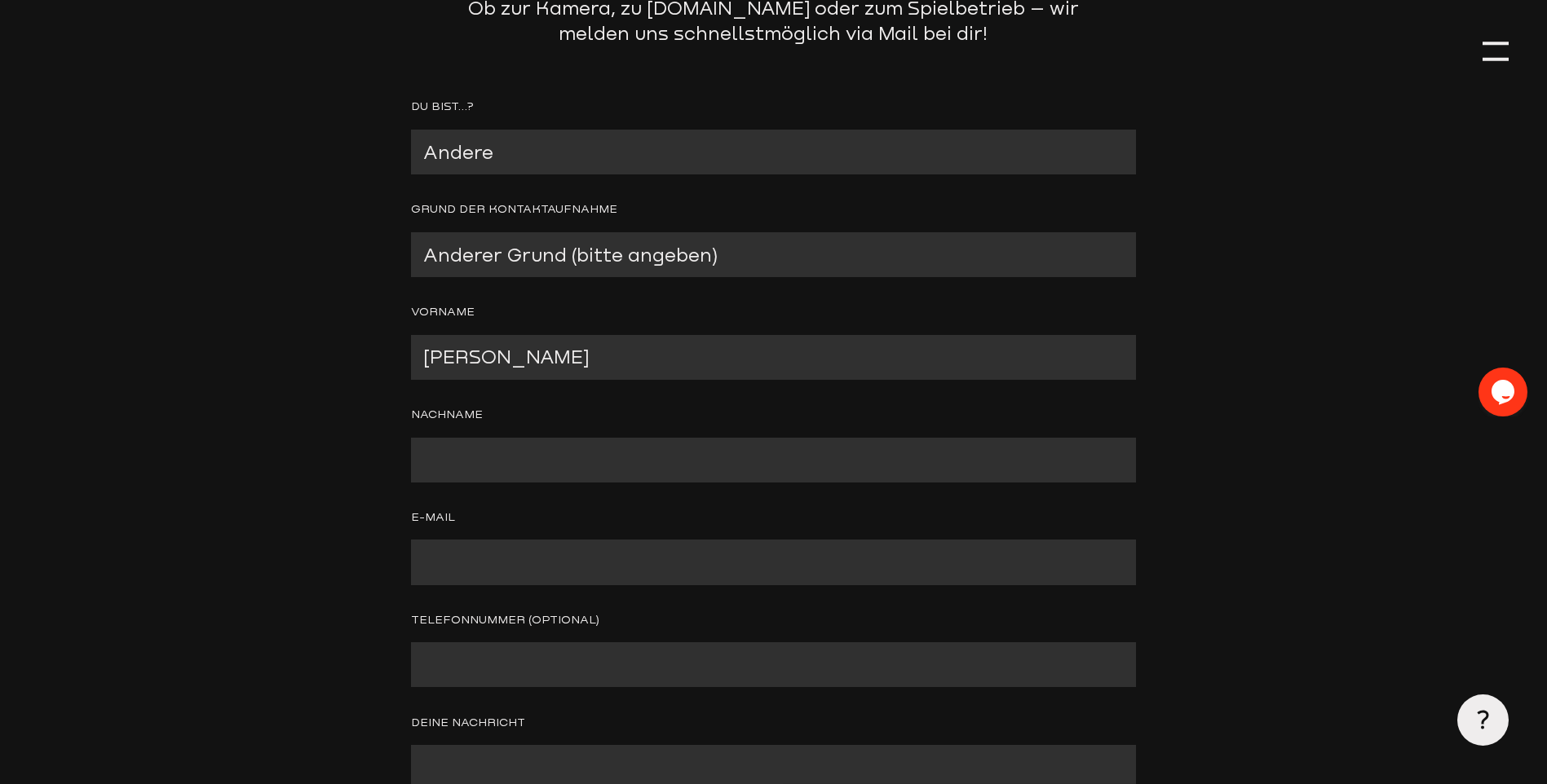
type input "[PERSON_NAME]"
type input "[GEOGRAPHIC_DATA]"
type input "[EMAIL_ADDRESS][DOMAIN_NAME]"
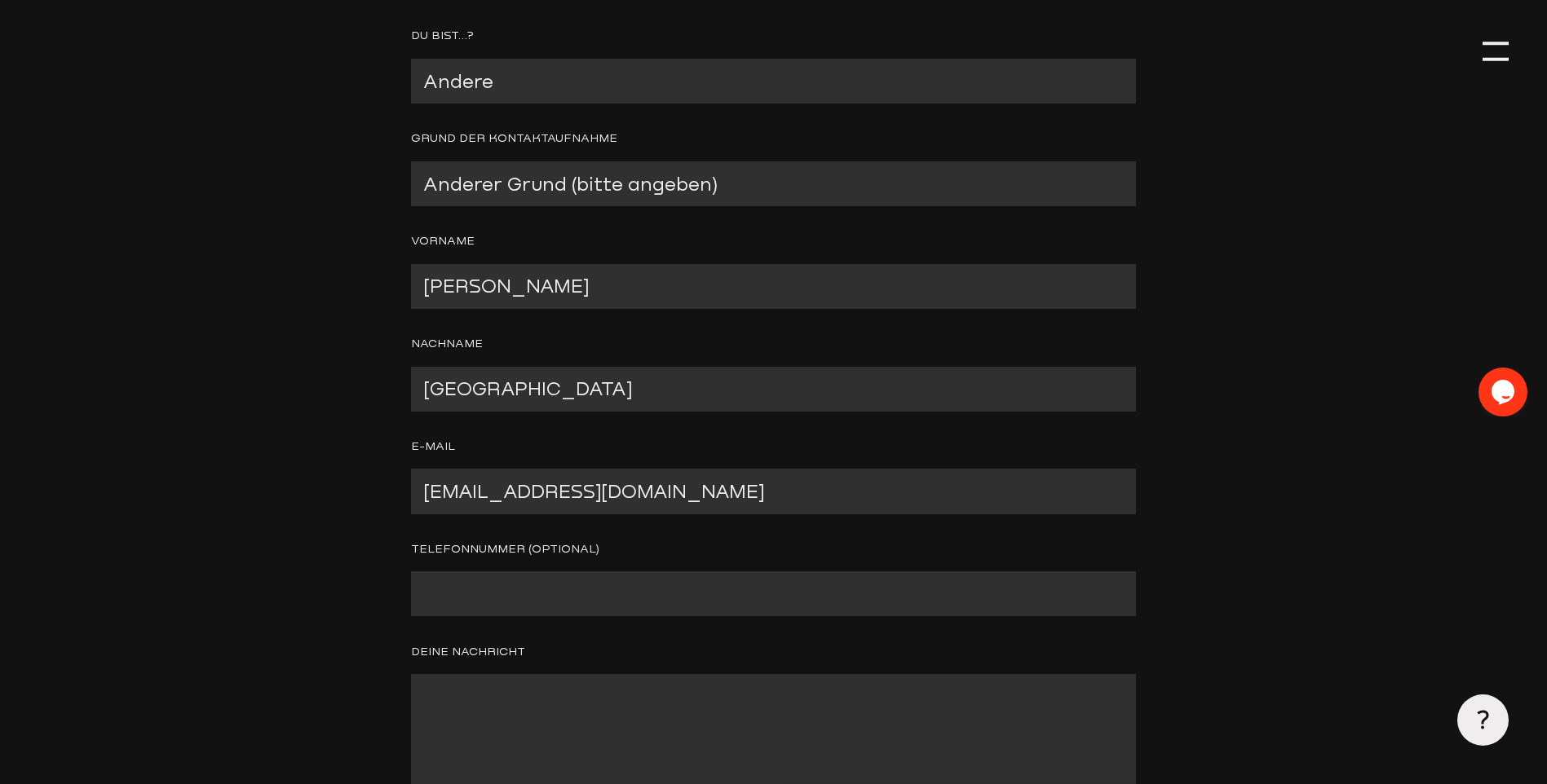
scroll to position [489, 0]
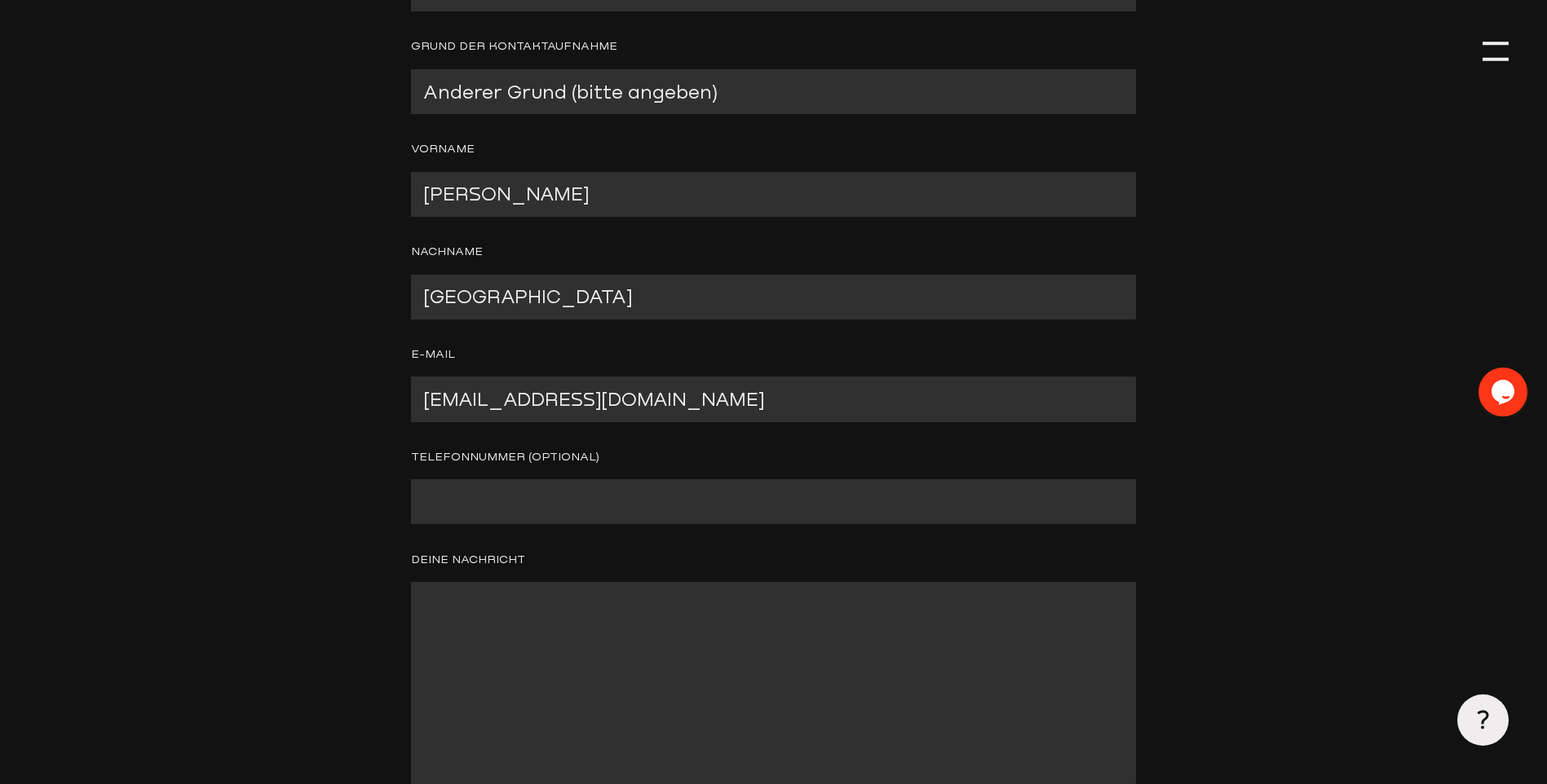
click at [497, 499] on input "Contact form" at bounding box center [773, 502] width 725 height 45
click at [429, 593] on textarea "Contact form" at bounding box center [773, 695] width 725 height 225
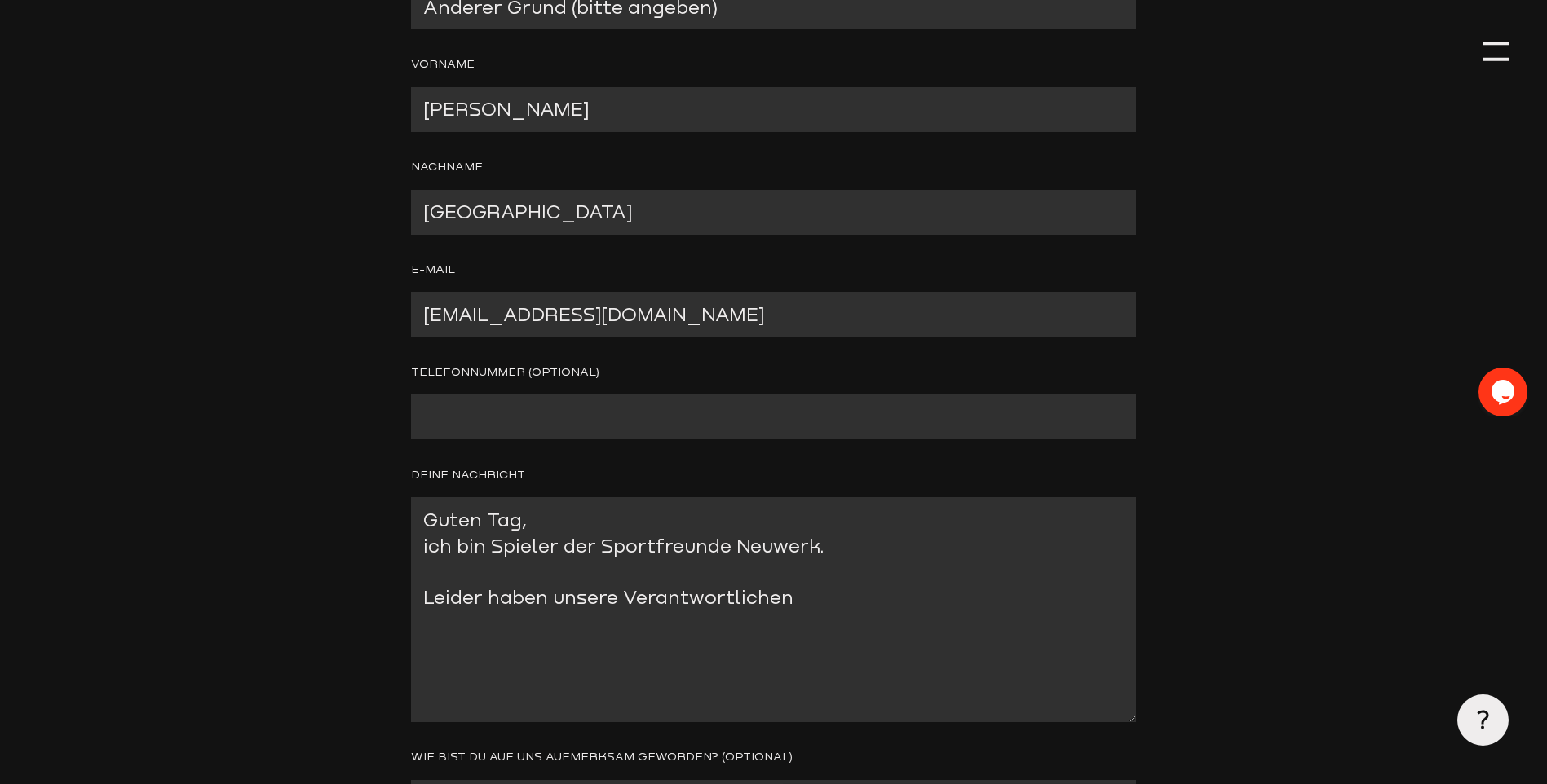
scroll to position [816, 0]
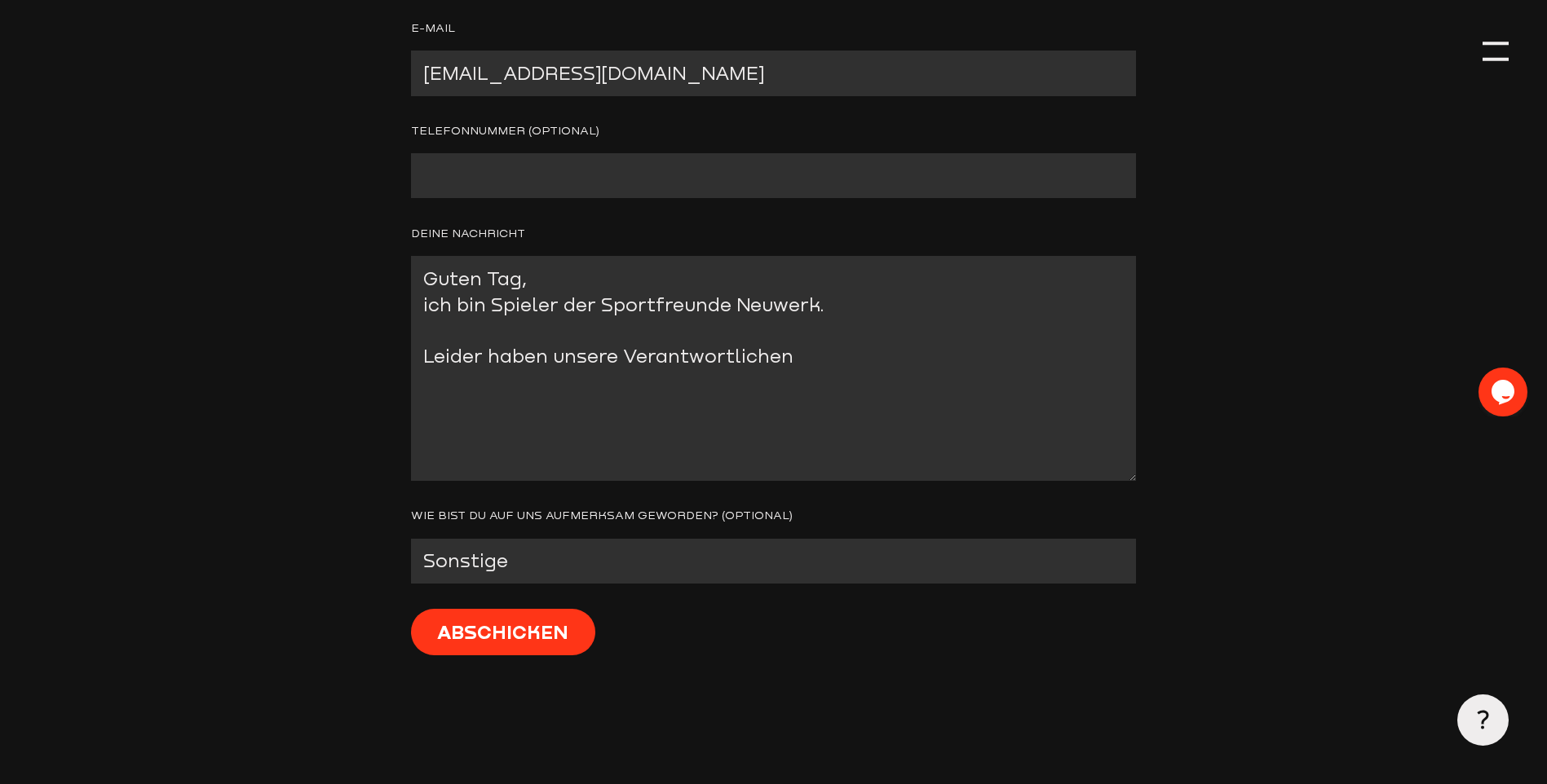
click at [856, 359] on textarea "Guten Tag, ich bin Spieler der Sportfreunde Neuwerk. Leider haben unsere Verant…" at bounding box center [773, 368] width 725 height 225
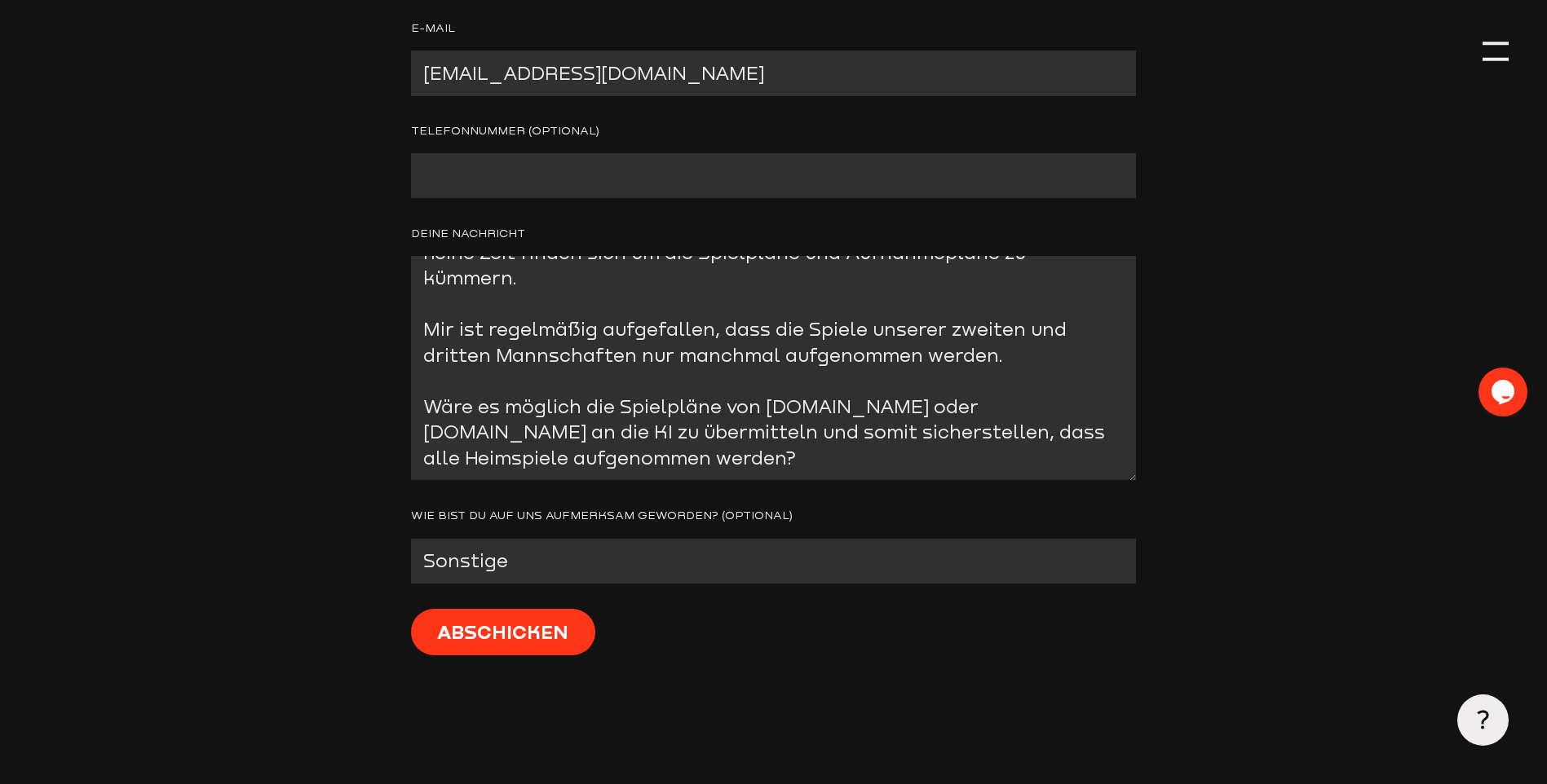
scroll to position [169, 0]
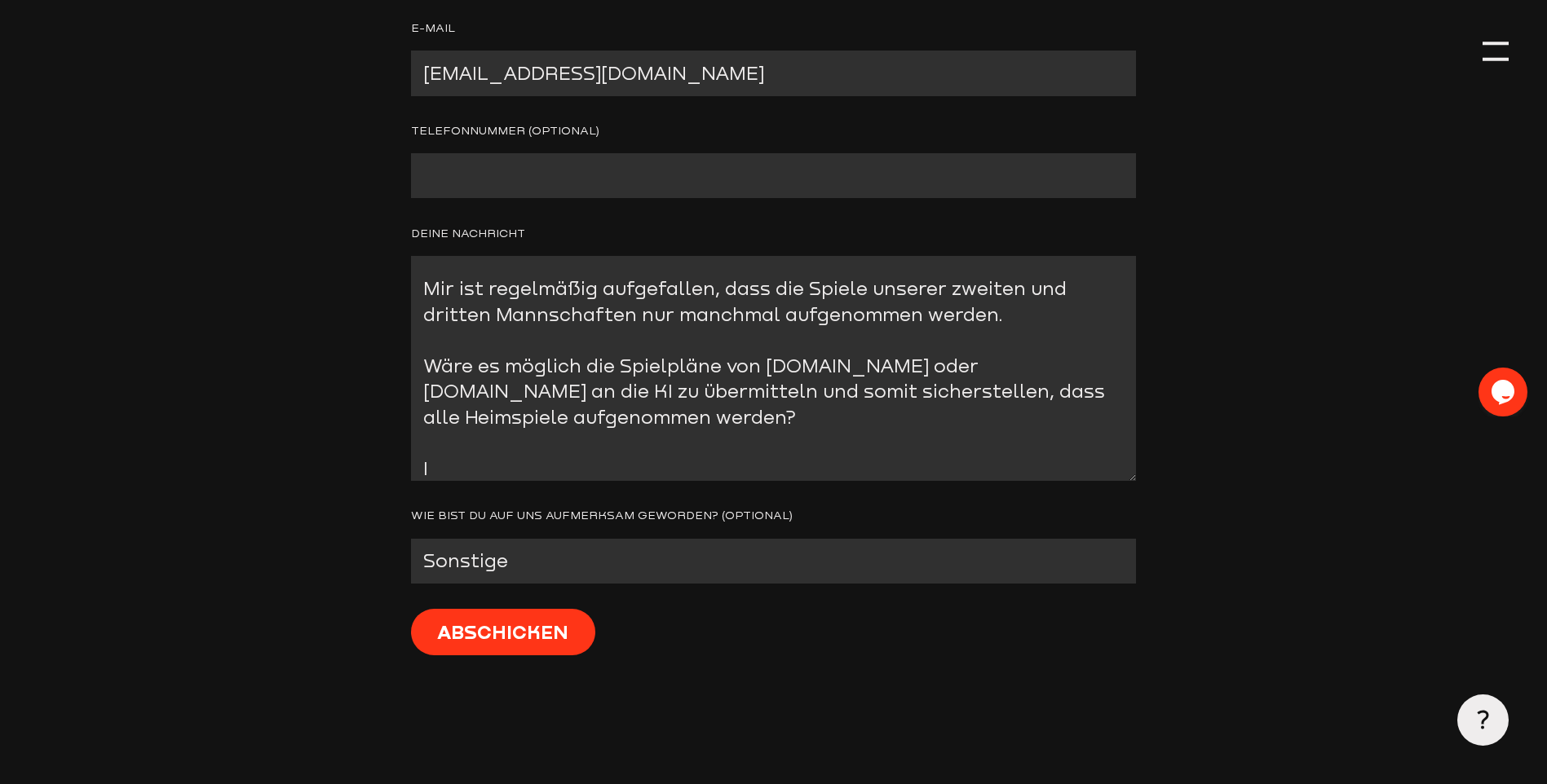
click at [605, 394] on textarea "Guten Tag, ich bin Spieler der Sportfreunde Neuwerk. Leider haben unsere Verant…" at bounding box center [773, 368] width 725 height 225
click at [715, 390] on textarea "Guten Tag, ich bin Spieler der Sportfreunde Neuwerk. Leider haben unsere Verant…" at bounding box center [773, 368] width 725 height 225
click at [714, 413] on textarea "Guten Tag, ich bin Spieler der Sportfreunde Neuwerk. Leider haben unsere Verant…" at bounding box center [773, 368] width 725 height 225
click at [483, 457] on textarea "Guten Tag, ich bin Spieler der Sportfreunde Neuwerk. Leider haben unsere Verant…" at bounding box center [773, 368] width 725 height 225
click at [485, 462] on textarea "Guten Tag, ich bin Spieler der Sportfreunde Neuwerk. Leider haben unsere Verant…" at bounding box center [773, 368] width 725 height 225
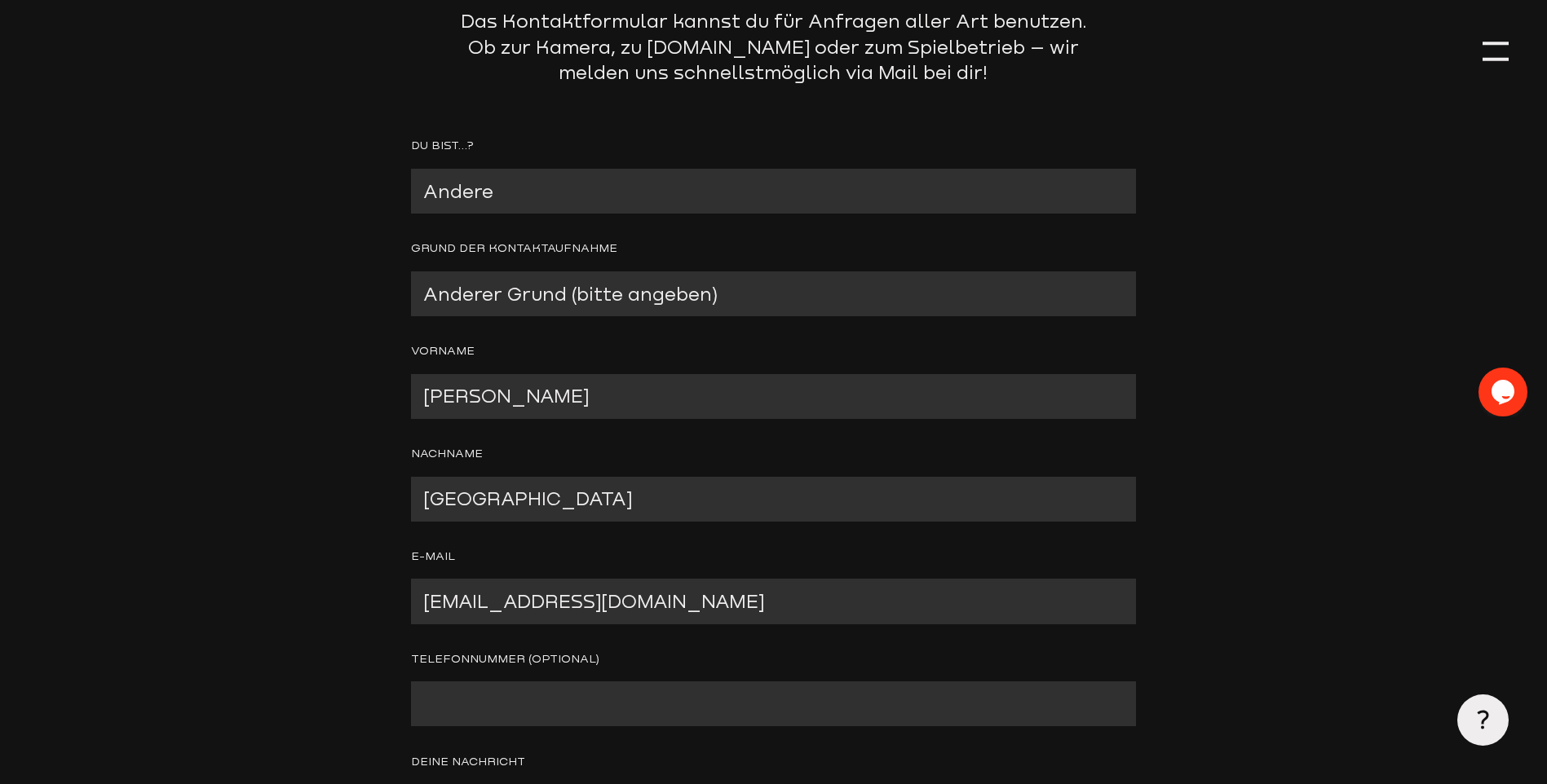
scroll to position [245, 0]
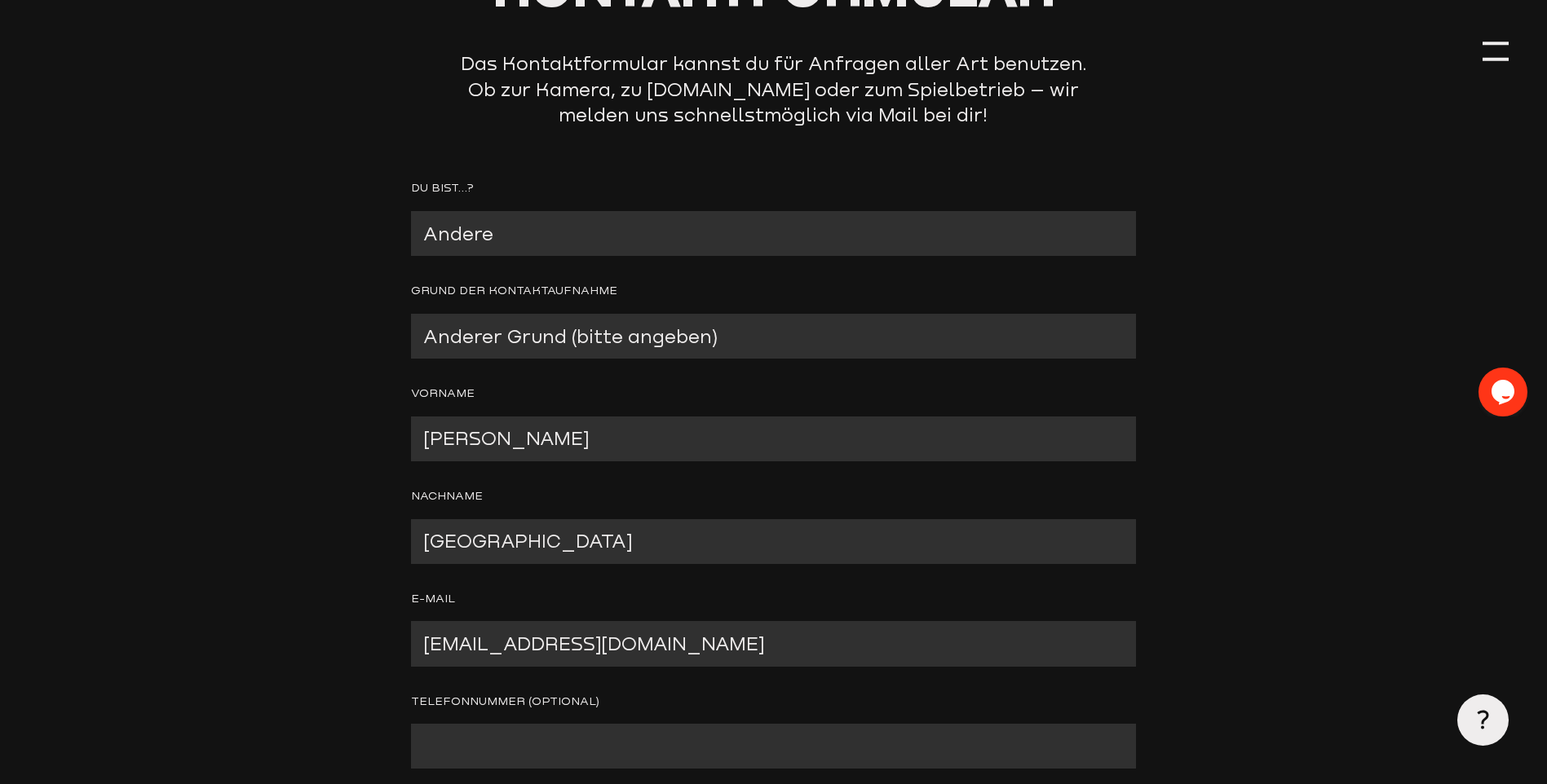
click at [700, 339] on select "--- Presseanfrage Ich möchte mich bewerben Ich möchte Spiele kommentieren Ander…" at bounding box center [773, 336] width 725 height 45
click at [411, 315] on select "--- Presseanfrage Ich möchte mich bewerben Ich möchte Spiele kommentieren Ander…" at bounding box center [773, 336] width 725 height 45
click at [734, 340] on select "--- Presseanfrage Ich möchte mich bewerben Ich möchte Spiele kommentieren Ander…" at bounding box center [773, 336] width 725 height 45
click at [501, 227] on select "--- Verein mit Kamera Verein ohne Kamera Fan Andere" at bounding box center [773, 233] width 725 height 45
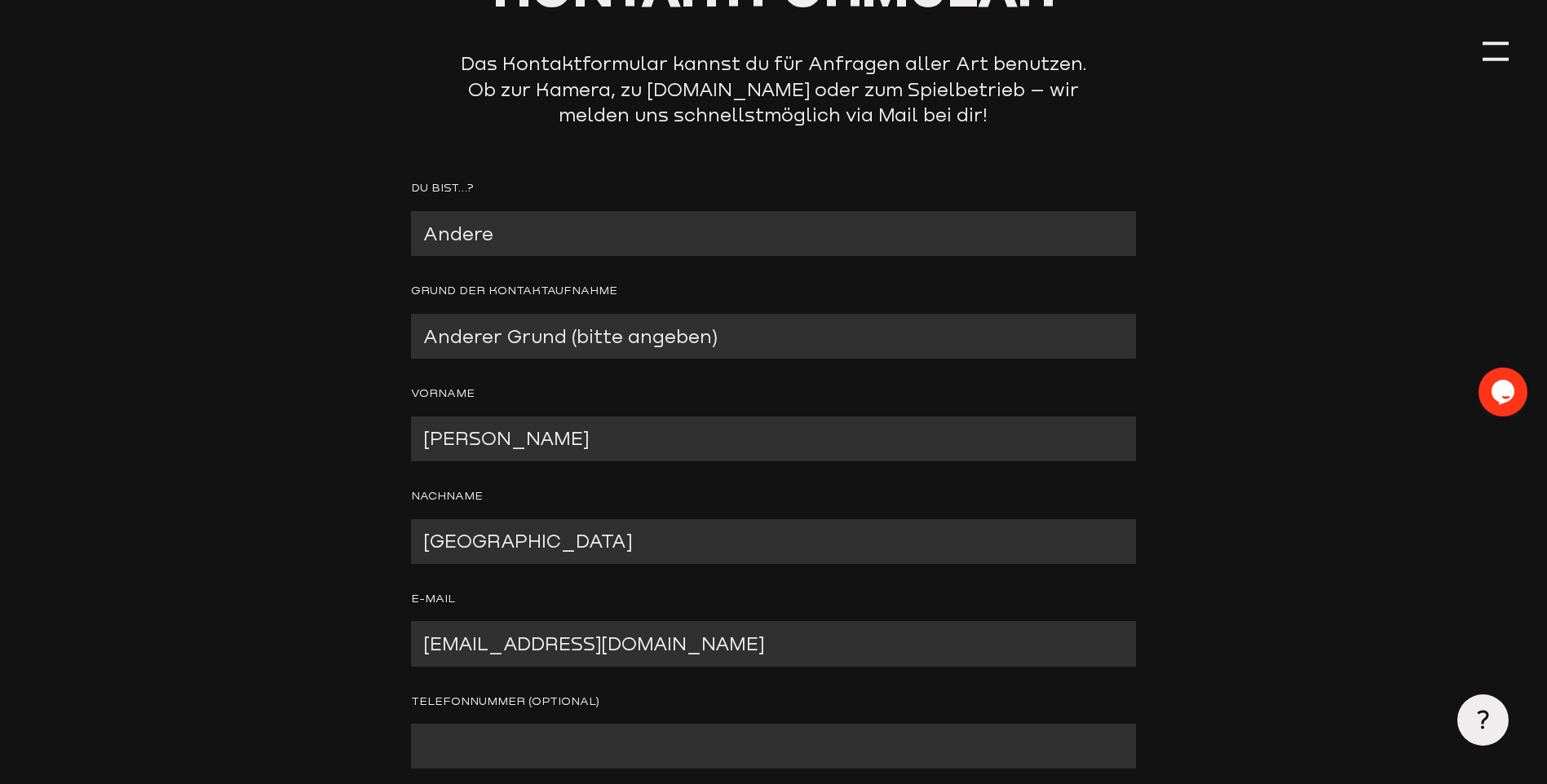
click at [501, 227] on select "--- Verein mit Kamera Verein ohne Kamera Fan Andere" at bounding box center [773, 233] width 725 height 45
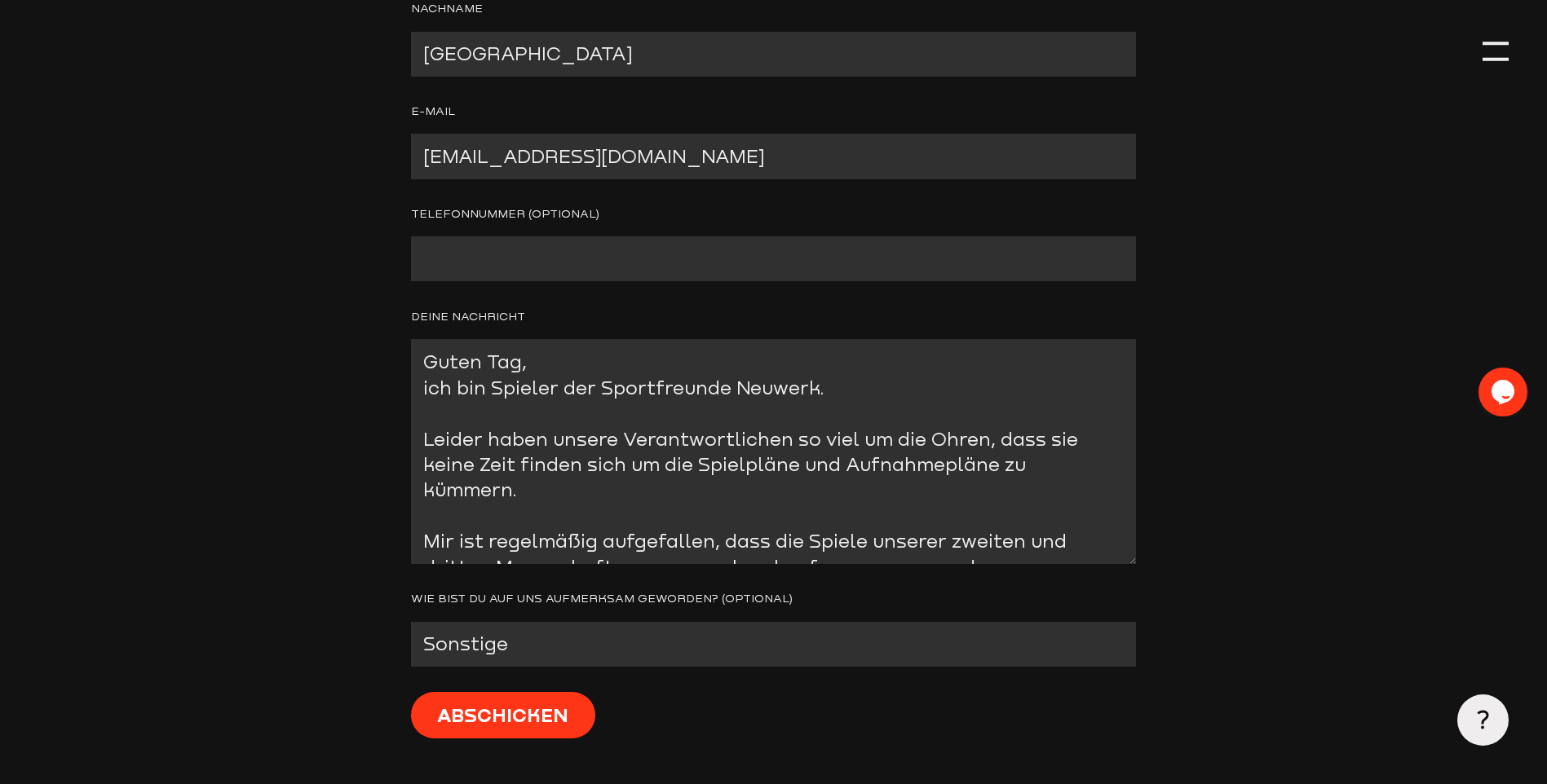
scroll to position [734, 0]
click at [816, 388] on textarea "Guten Tag, ich bin Spieler der Sportfreunde Neuwerk. Leider haben unsere Verant…" at bounding box center [773, 450] width 725 height 225
click at [757, 466] on textarea "Guten Tag, ich bin Spieler der Sportfreunde Neuwerk 1906. Leider haben unsere V…" at bounding box center [773, 450] width 725 height 225
click at [964, 396] on textarea "Guten Tag, ich bin Spieler der Sportfreunde Neuwerk 1906. Leider haben unsere V…" at bounding box center [773, 450] width 725 height 225
click at [581, 487] on textarea "Guten Tag, ich bin Spieler der Sportfreunde Neuwerk 1906. Leider haben unsere V…" at bounding box center [773, 450] width 725 height 225
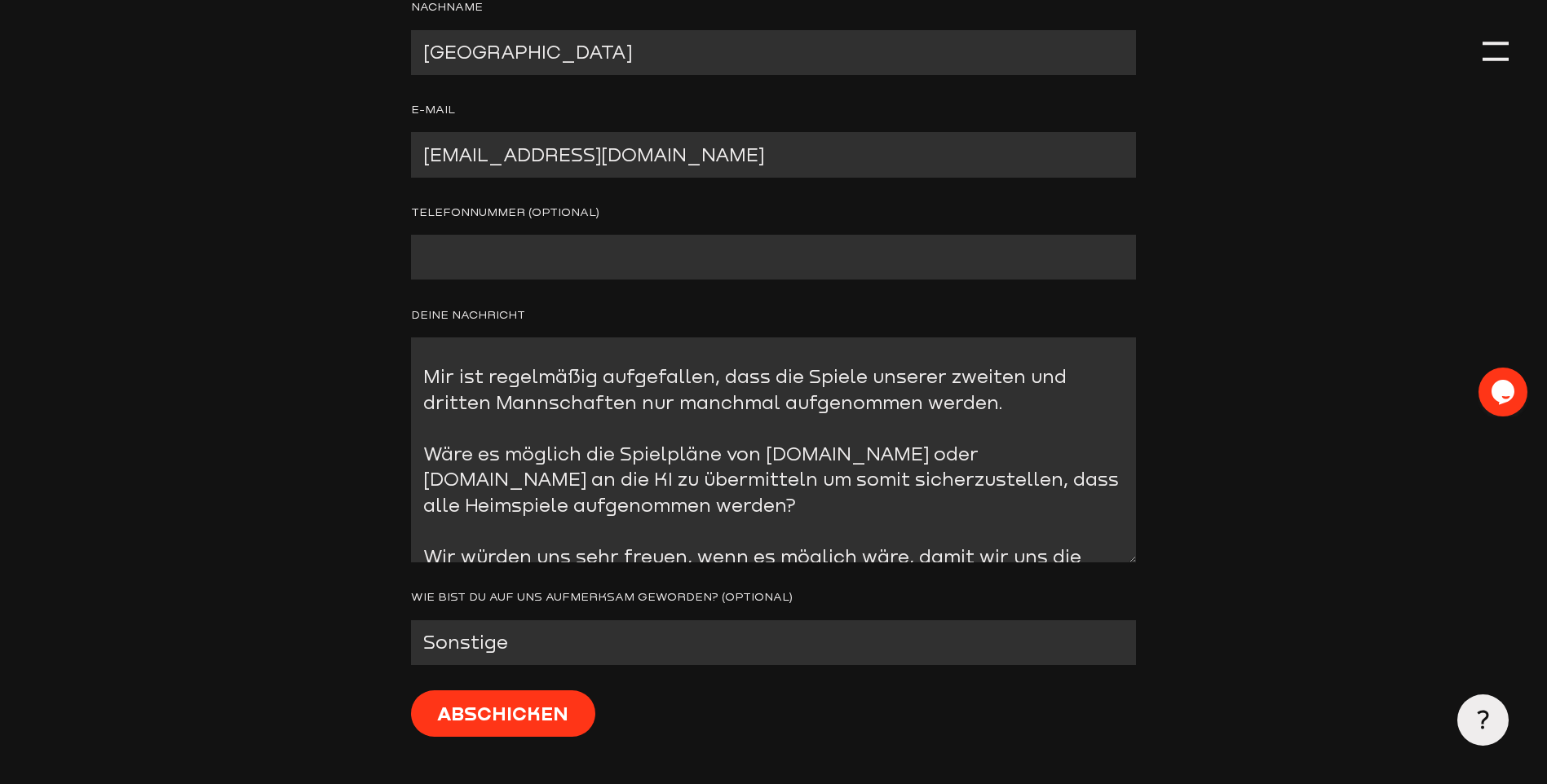
scroll to position [206, 0]
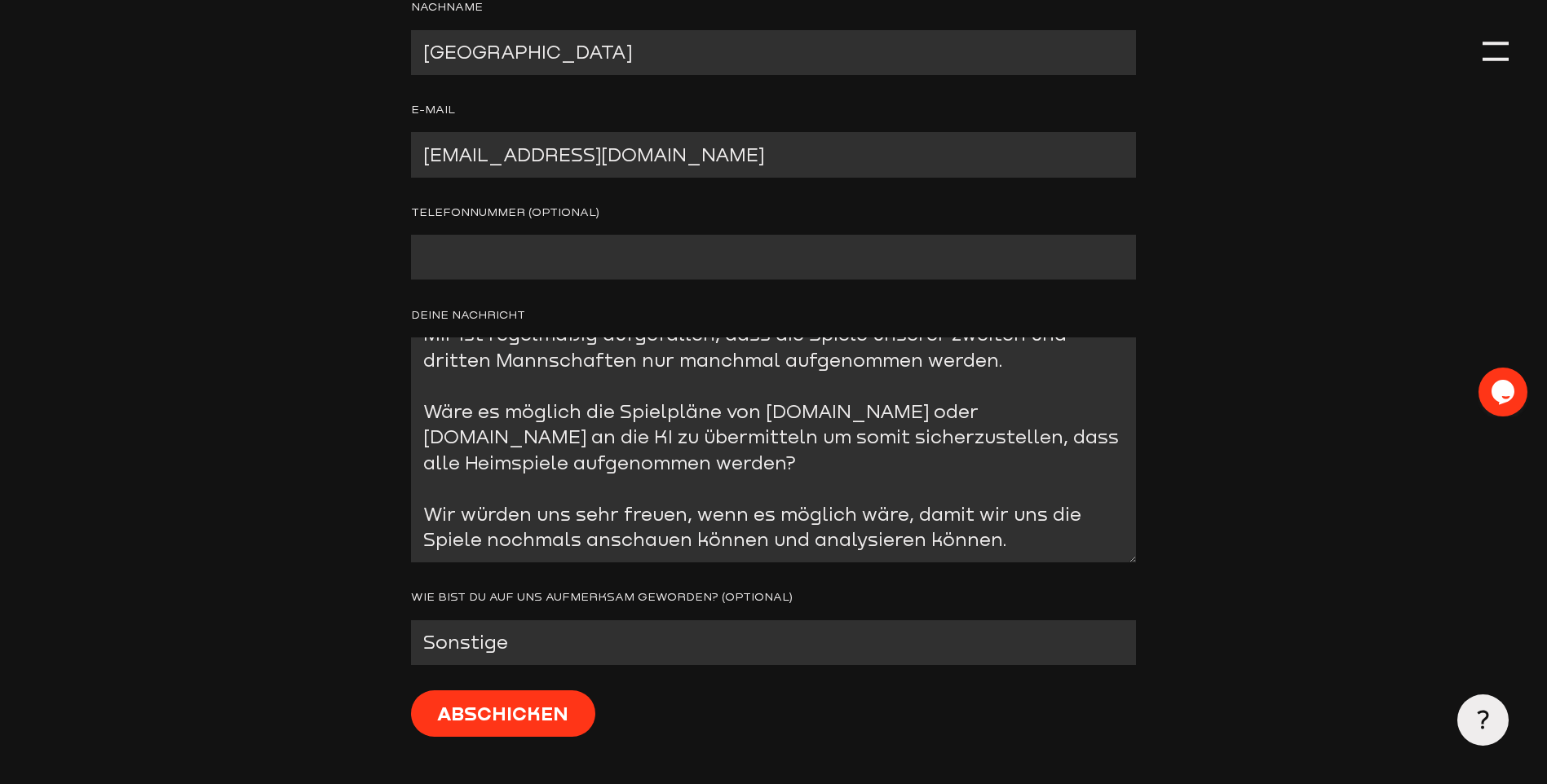
click at [1034, 538] on textarea "Guten Tag, ich bin Spieler der Sportfreunde Neuwerk 1906. Leider haben unsere V…" at bounding box center [773, 450] width 725 height 225
click at [769, 538] on textarea "Guten Tag, ich bin Spieler der Sportfreunde Neuwerk 1906. Leider haben unsere V…" at bounding box center [773, 450] width 725 height 225
click at [761, 538] on textarea "Guten Tag, ich bin Spieler der Sportfreunde Neuwerk 1906. Leider haben unsere V…" at bounding box center [773, 450] width 725 height 225
click at [1004, 544] on textarea "Guten Tag, ich bin Spieler der Sportfreunde Neuwerk 1906. Leider haben unsere V…" at bounding box center [773, 450] width 725 height 225
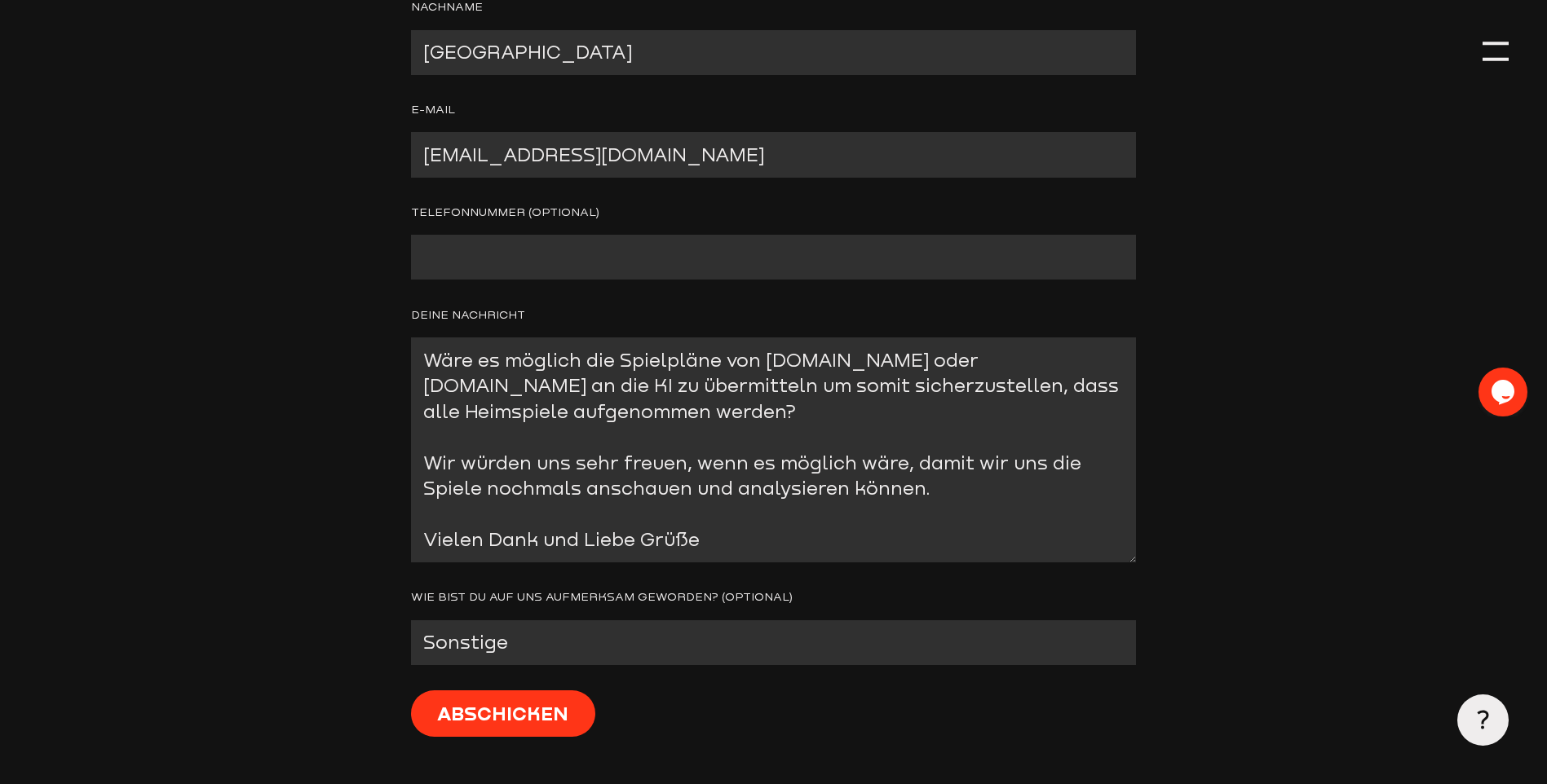
scroll to position [297, 0]
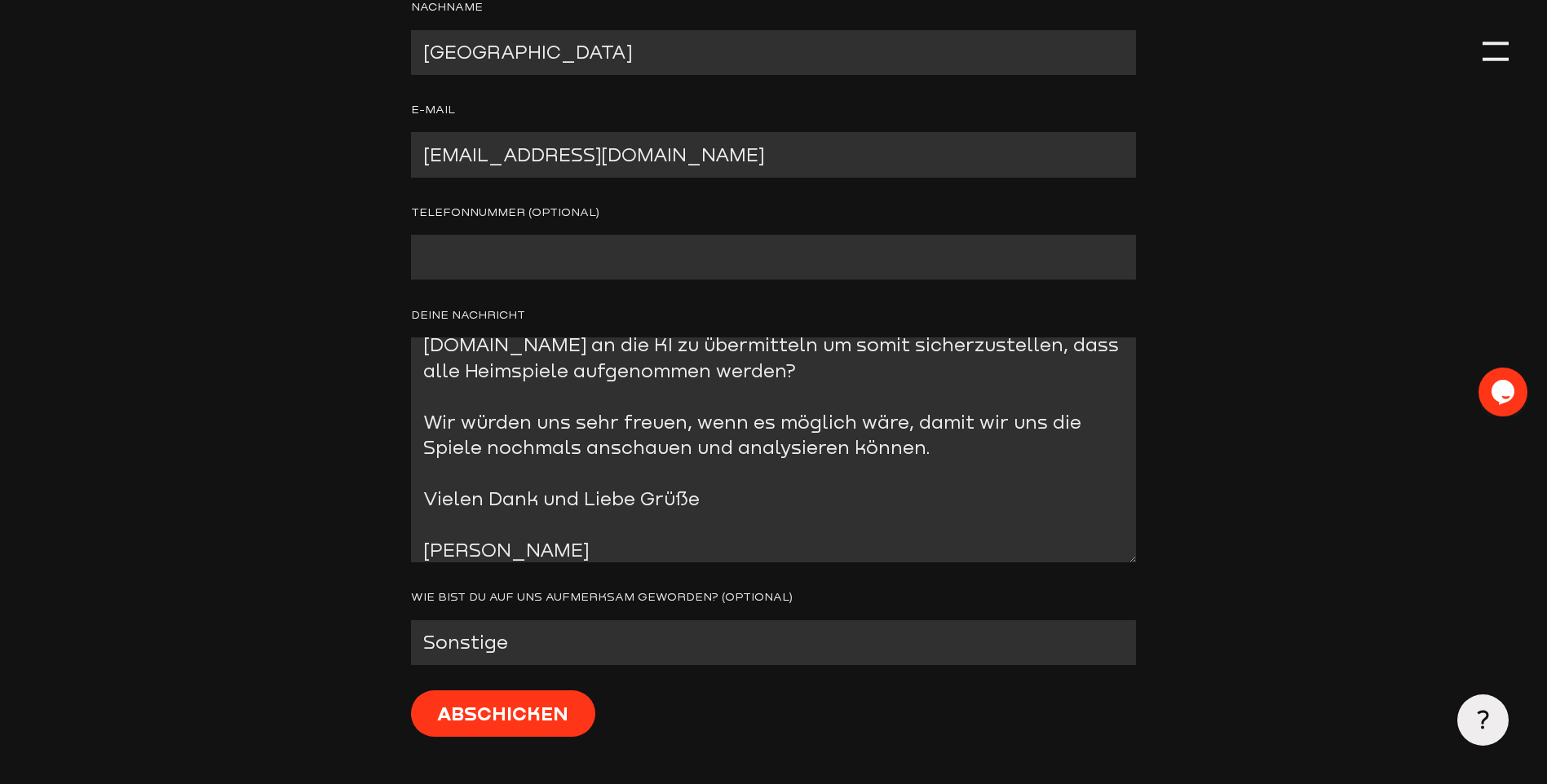
type textarea "Guten Tag, ich bin Spieler der Sportfreunde Neuwerk 1906. Leider haben unsere V…"
click at [672, 653] on select "--- Facebook Instagram Google Linkedin E-Mail Anderer Verein Sonstige" at bounding box center [773, 642] width 725 height 45
select select "---"
click at [411, 623] on select "--- Facebook Instagram Google Linkedin E-Mail Anderer Verein Sonstige" at bounding box center [773, 642] width 725 height 45
click at [241, 549] on header "Kontaktformular Das Kontaktformular kannst du für Anfragen aller Art benutzen. …" at bounding box center [774, 66] width 1471 height 1600
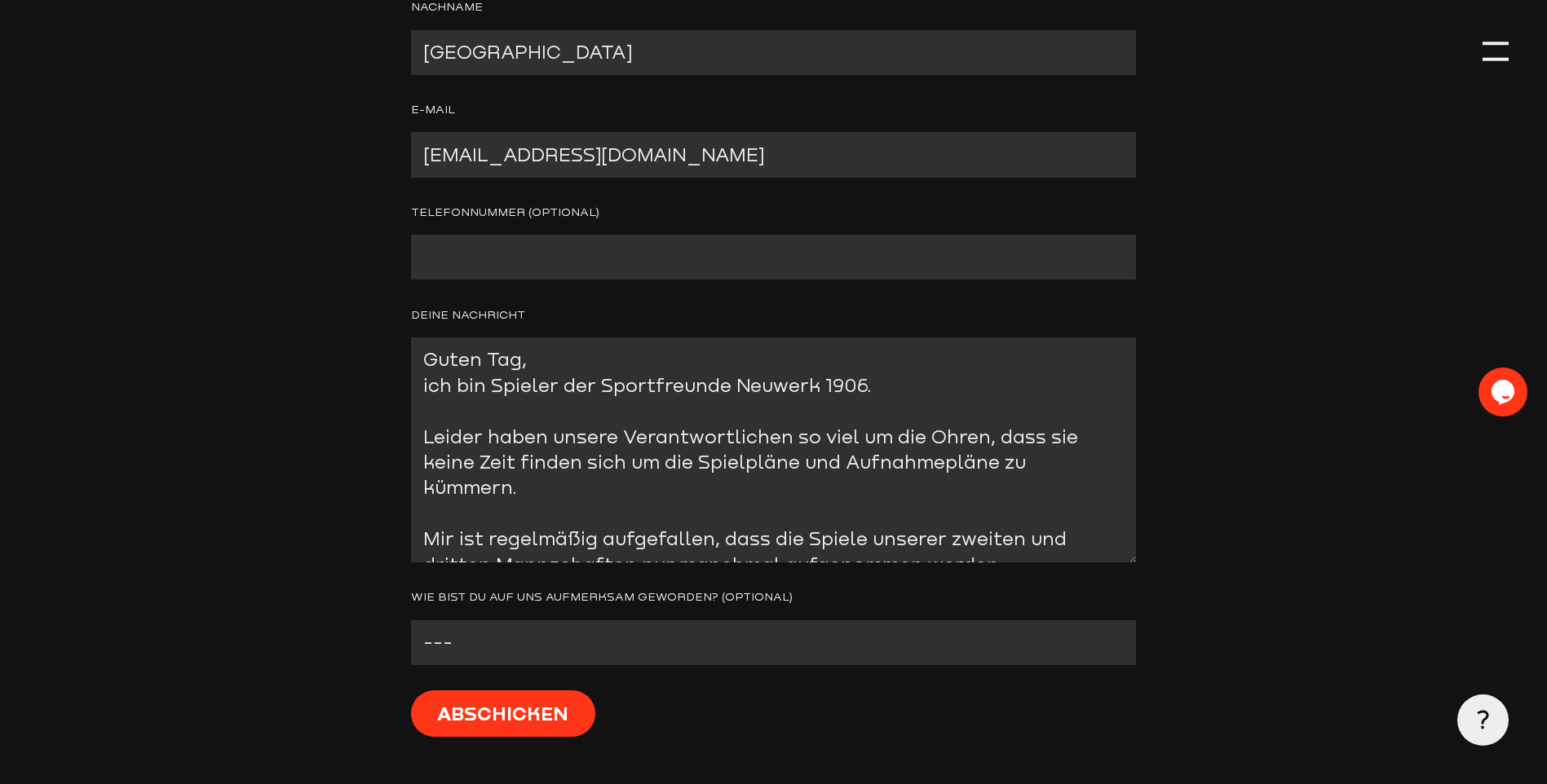
scroll to position [0, 0]
click at [526, 367] on textarea "Guten Tag, ich bin Spieler der Sportfreunde Neuwerk 1906. Leider haben unsere V…" at bounding box center [773, 450] width 725 height 225
click at [584, 408] on textarea "Guten Tag liebes Staige-Team, ich bin Spieler der Sportfreunde Neuwerk 1906. Le…" at bounding box center [773, 450] width 725 height 225
click at [736, 358] on textarea "Guten Tag liebes Staige-Team, ich bin Spieler der Sportfreunde Neuwerk 1906. Le…" at bounding box center [773, 450] width 725 height 225
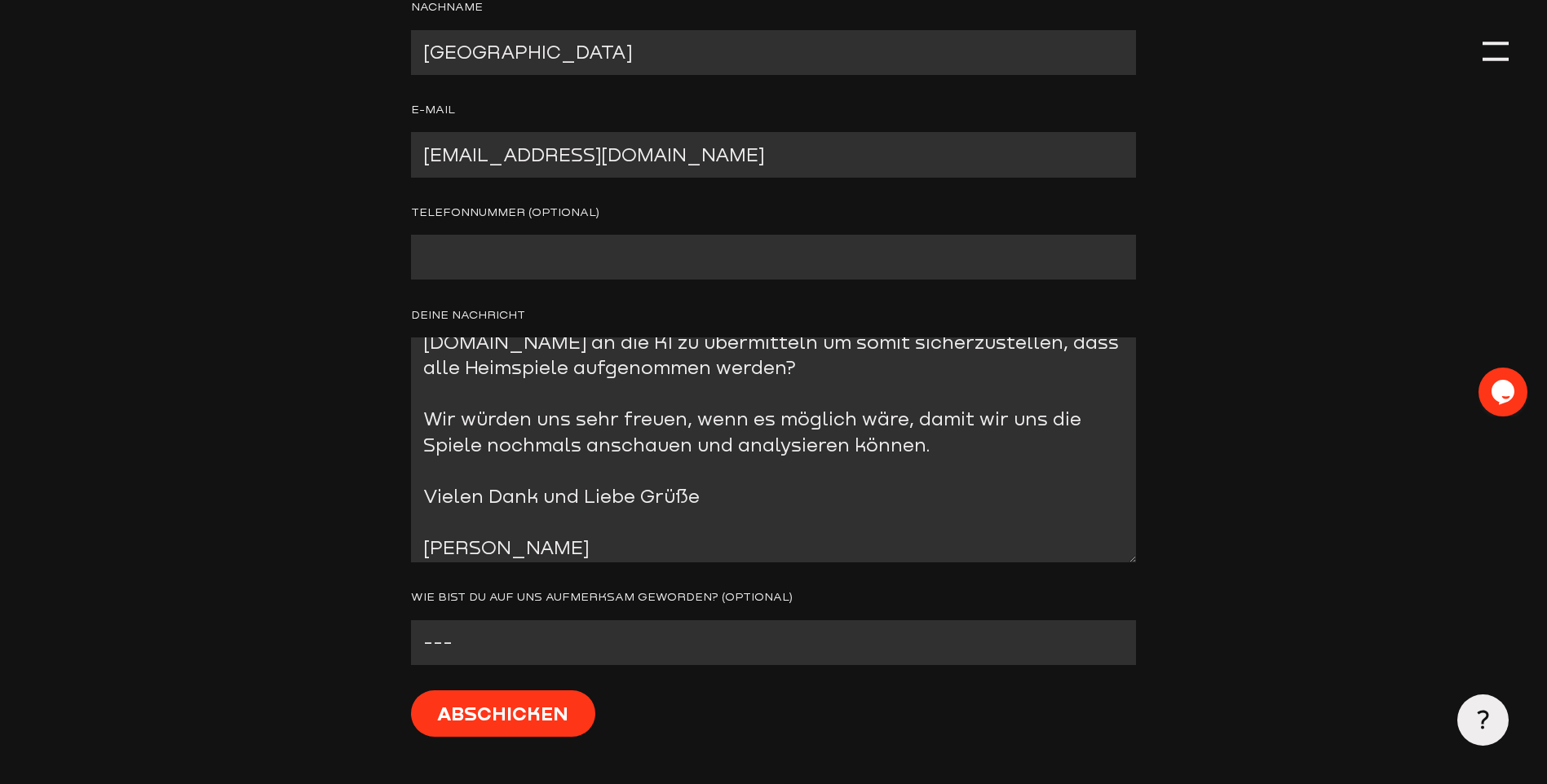
scroll to position [334, 0]
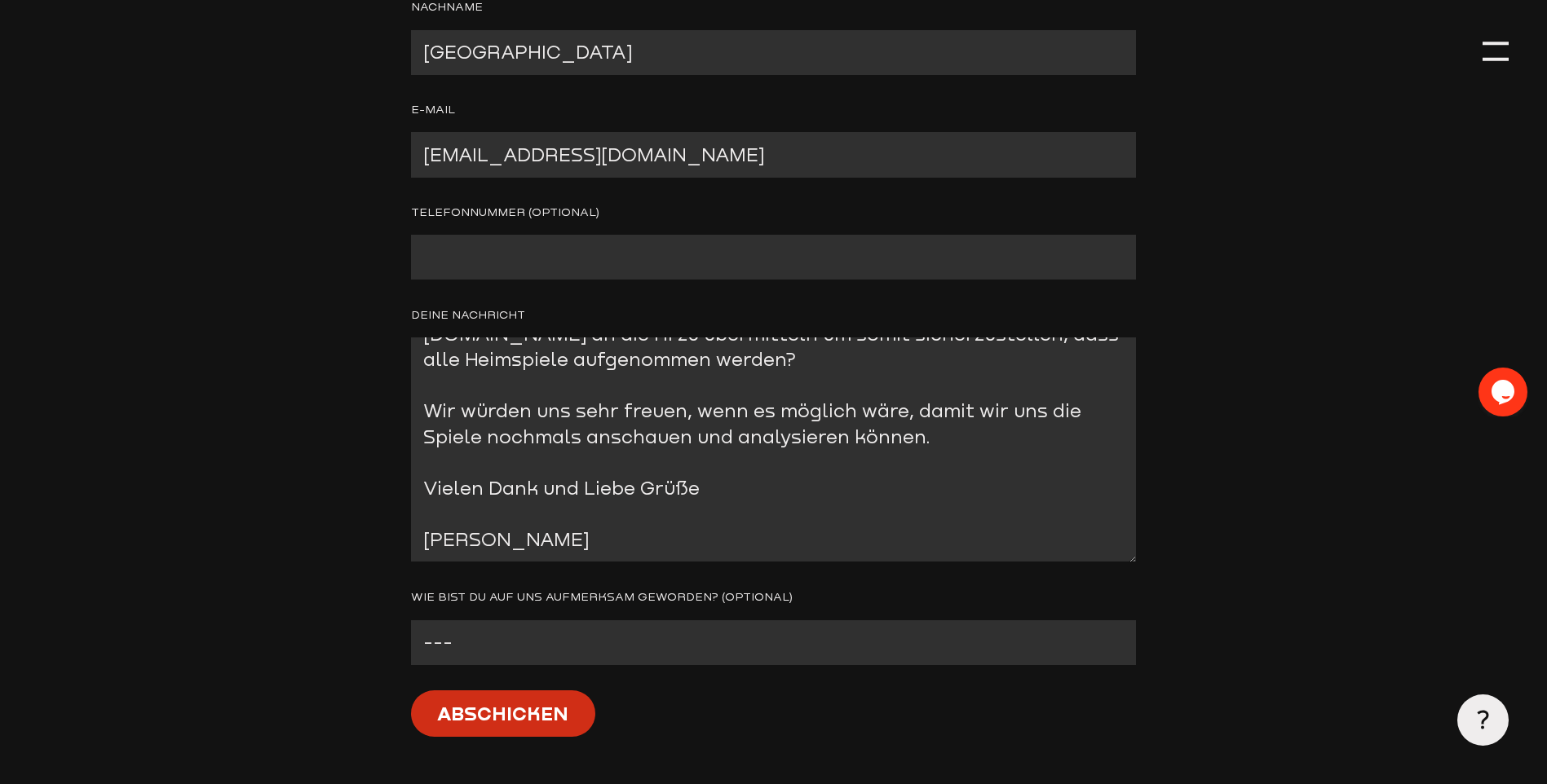
type textarea "Guten Tag liebes Staige-Team, ich bin Spieler der Sportfreunde Neuwerk 1906. Le…"
click at [554, 716] on input "Abschicken" at bounding box center [503, 713] width 184 height 46
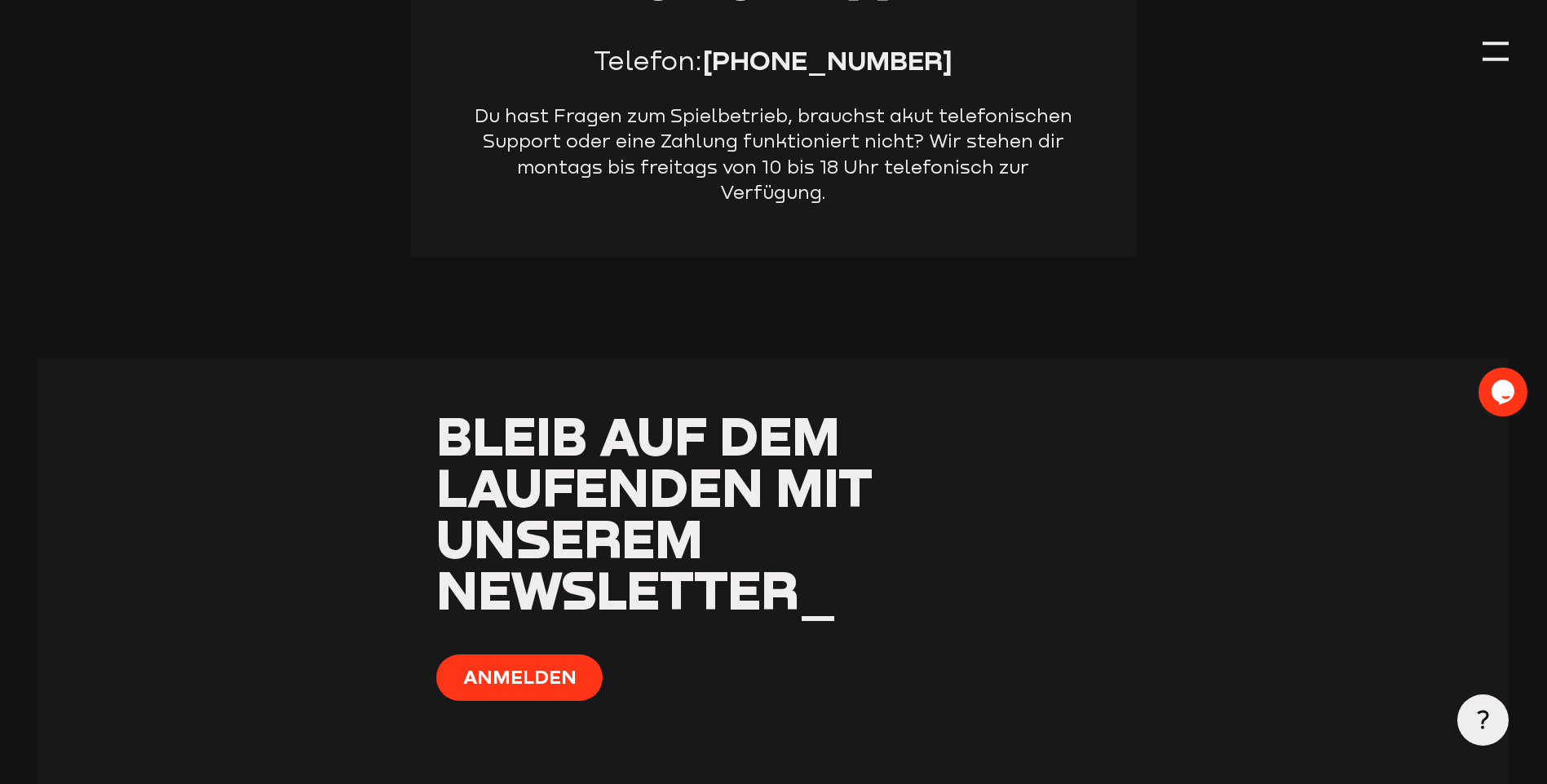
scroll to position [1520, 0]
